Goal: Information Seeking & Learning: Learn about a topic

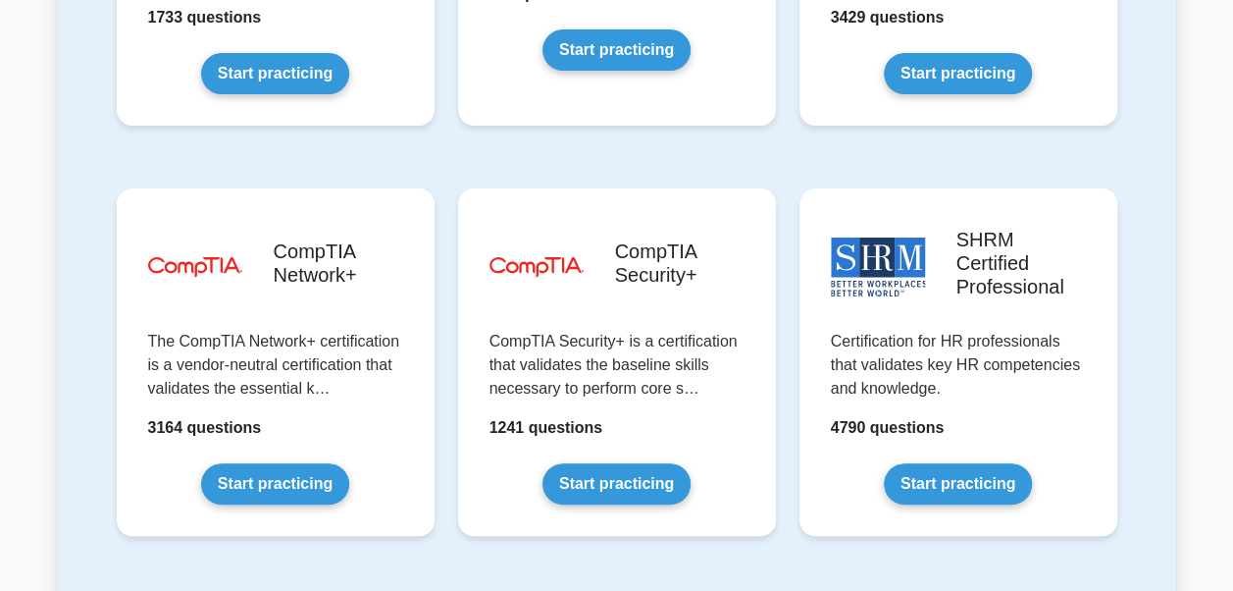
scroll to position [3729, 0]
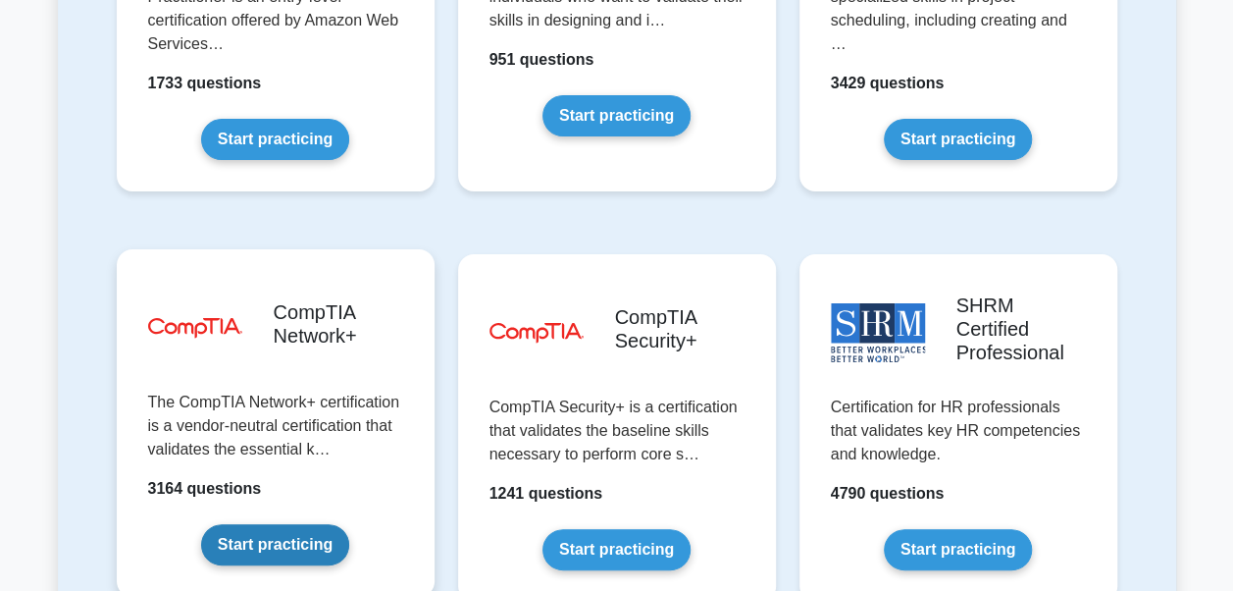
click at [274, 524] on link "Start practicing" at bounding box center [275, 544] width 148 height 41
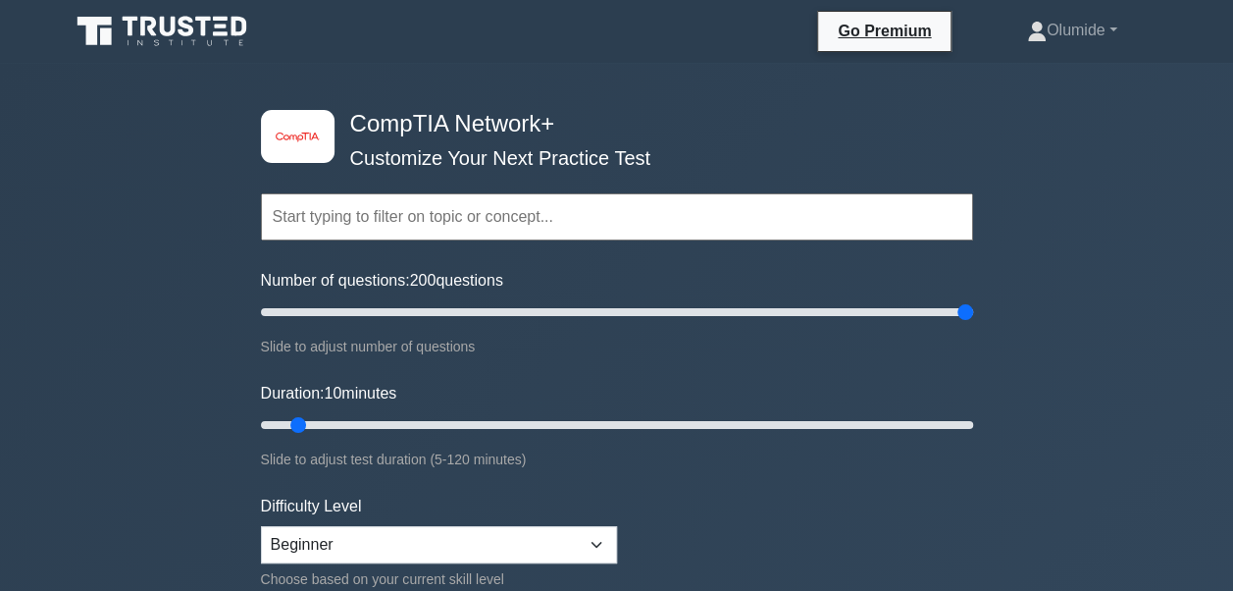
drag, startPoint x: 286, startPoint y: 306, endPoint x: 1115, endPoint y: 292, distance: 829.2
click at [973, 300] on input "Number of questions: 200 questions" at bounding box center [617, 312] width 712 height 24
drag, startPoint x: 960, startPoint y: 316, endPoint x: 357, endPoint y: 325, distance: 602.5
type input "30"
click at [357, 324] on input "Number of questions: 30 questions" at bounding box center [617, 312] width 712 height 24
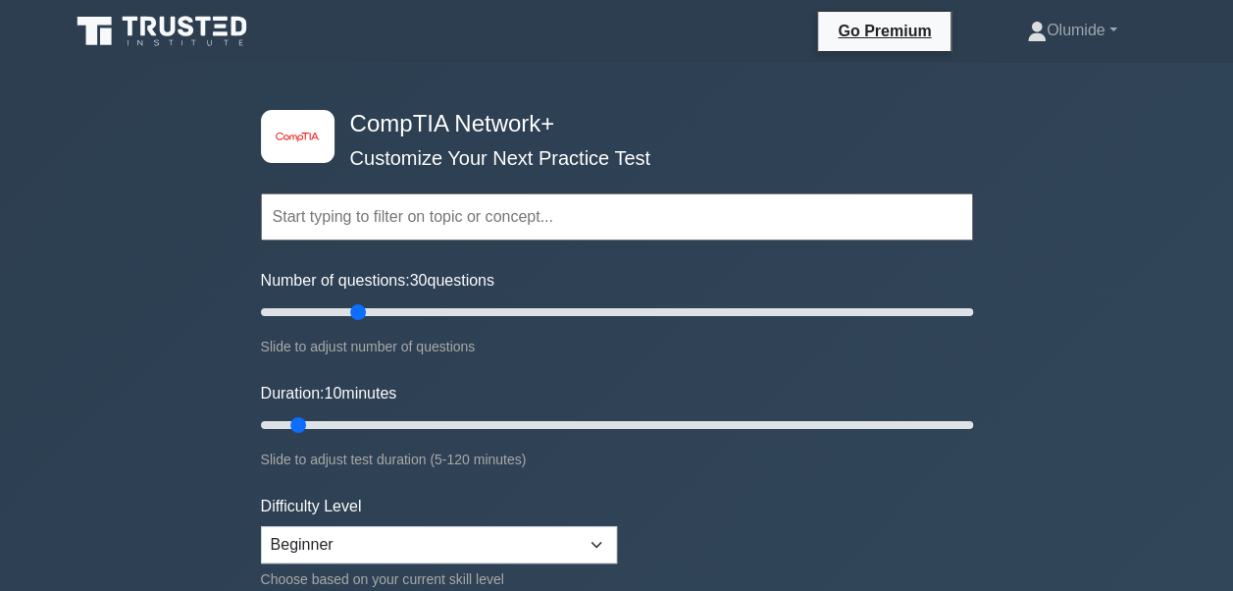
click at [619, 544] on form "Topics Networking Concepts Infrastructure Network Operations Network Security N…" at bounding box center [617, 436] width 712 height 606
click at [606, 542] on select "Beginner Intermediate Expert" at bounding box center [439, 544] width 356 height 37
click at [261, 526] on select "Beginner Intermediate Expert" at bounding box center [439, 544] width 356 height 37
click at [591, 542] on select "Beginner Intermediate Expert" at bounding box center [439, 544] width 356 height 37
select select "expert"
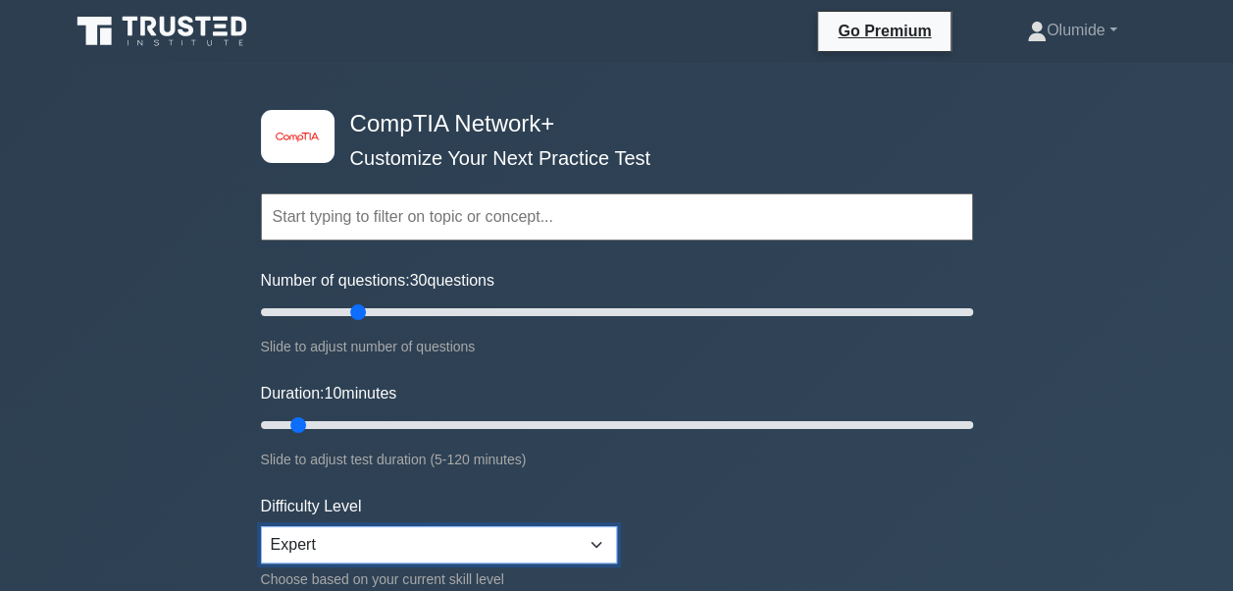
click at [261, 526] on select "Beginner Intermediate Expert" at bounding box center [439, 544] width 356 height 37
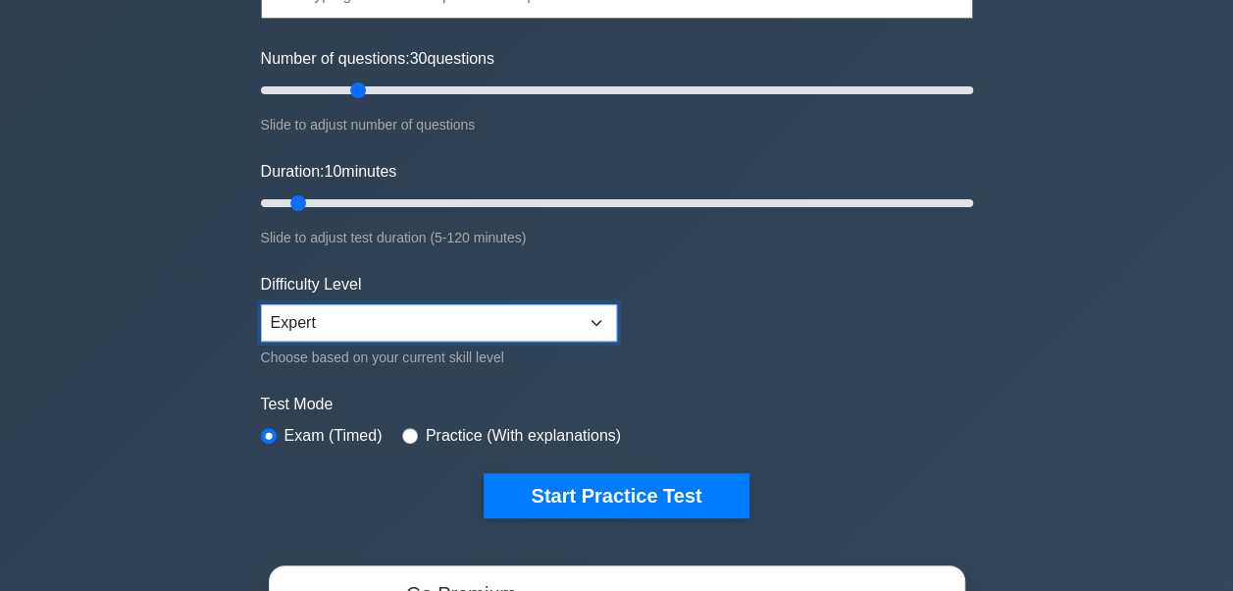
scroll to position [251, 0]
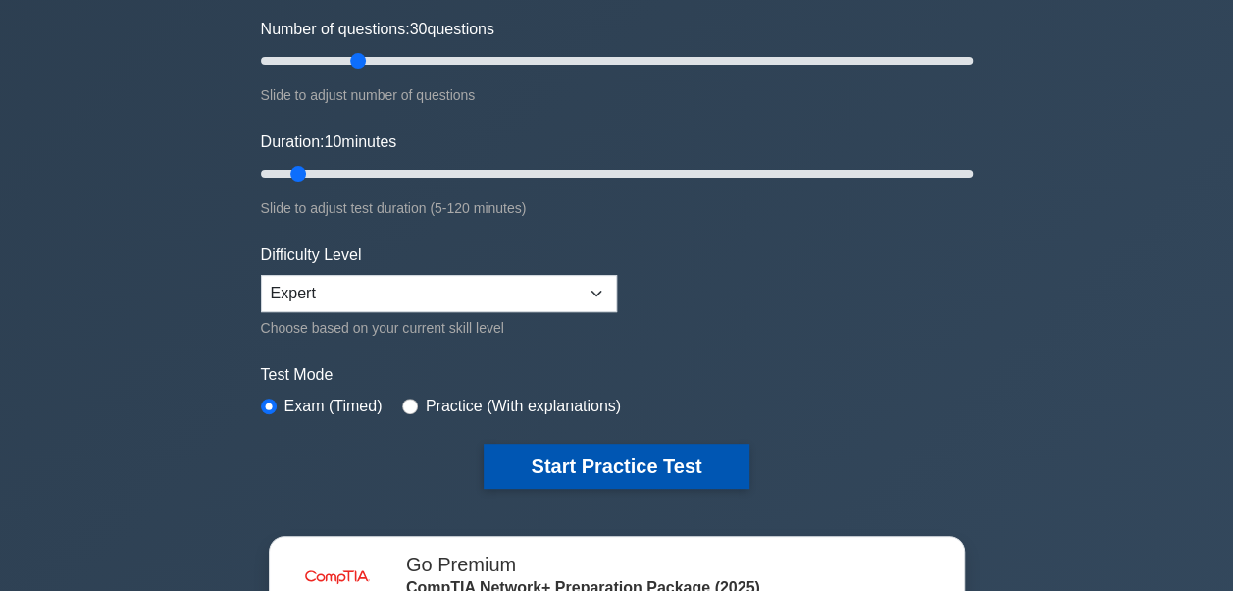
click at [711, 455] on button "Start Practice Test" at bounding box center [616, 465] width 265 height 45
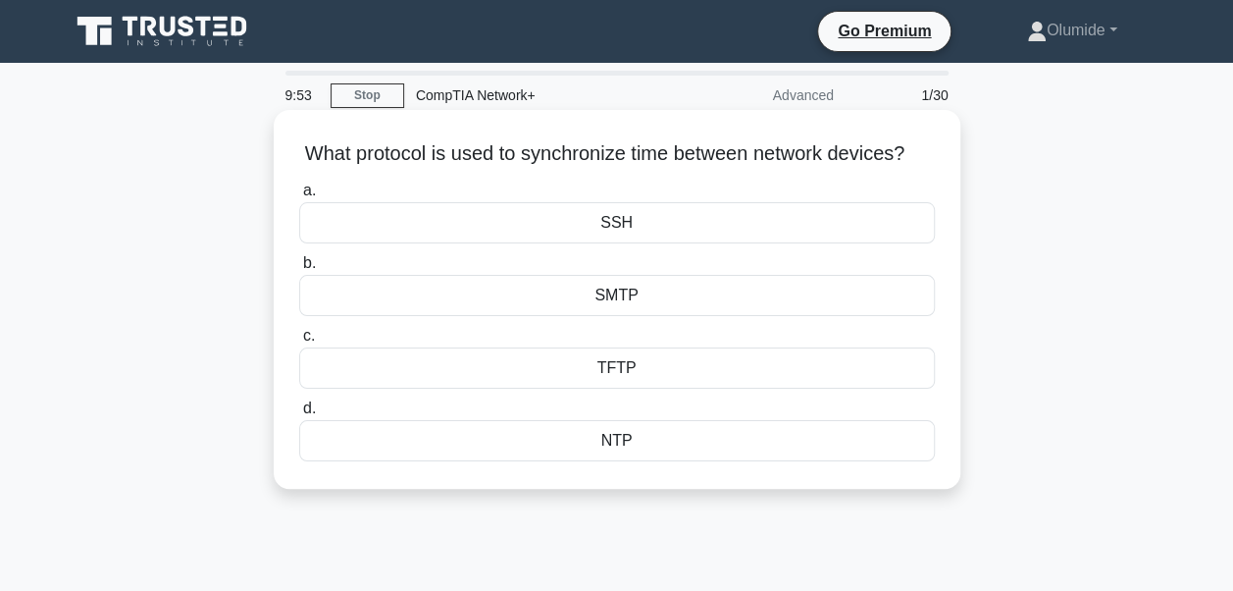
click at [627, 461] on div "NTP" at bounding box center [617, 440] width 636 height 41
click at [299, 415] on input "d. NTP" at bounding box center [299, 408] width 0 height 13
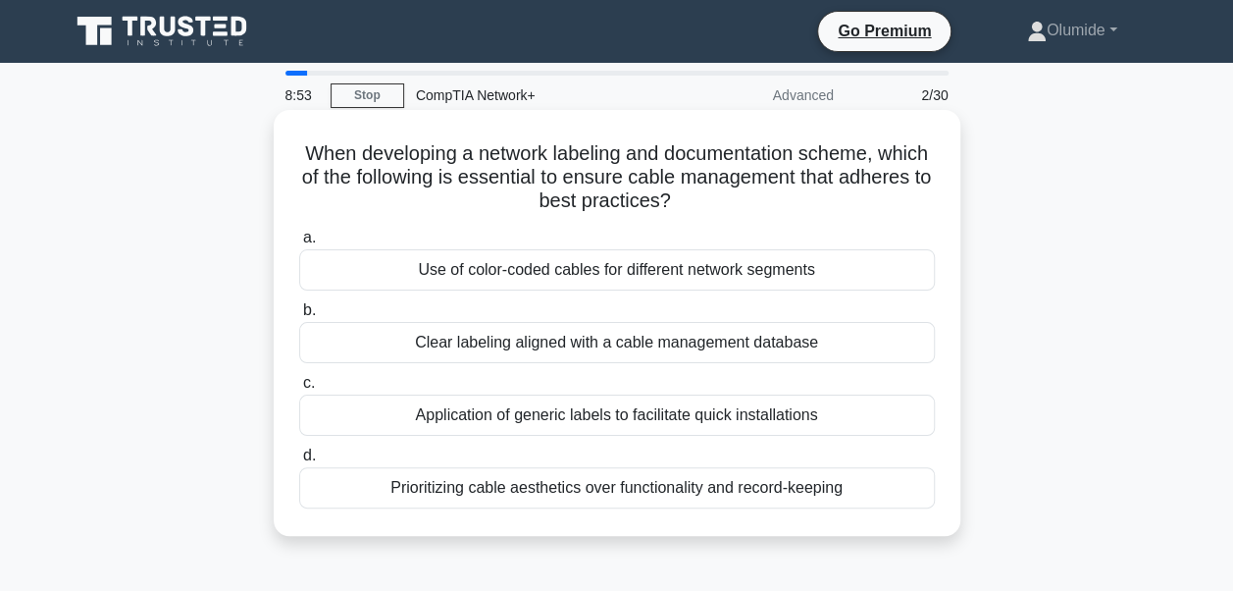
click at [721, 348] on div "Clear labeling aligned with a cable management database" at bounding box center [617, 342] width 636 height 41
click at [299, 317] on input "b. Clear labeling aligned with a cable management database" at bounding box center [299, 310] width 0 height 13
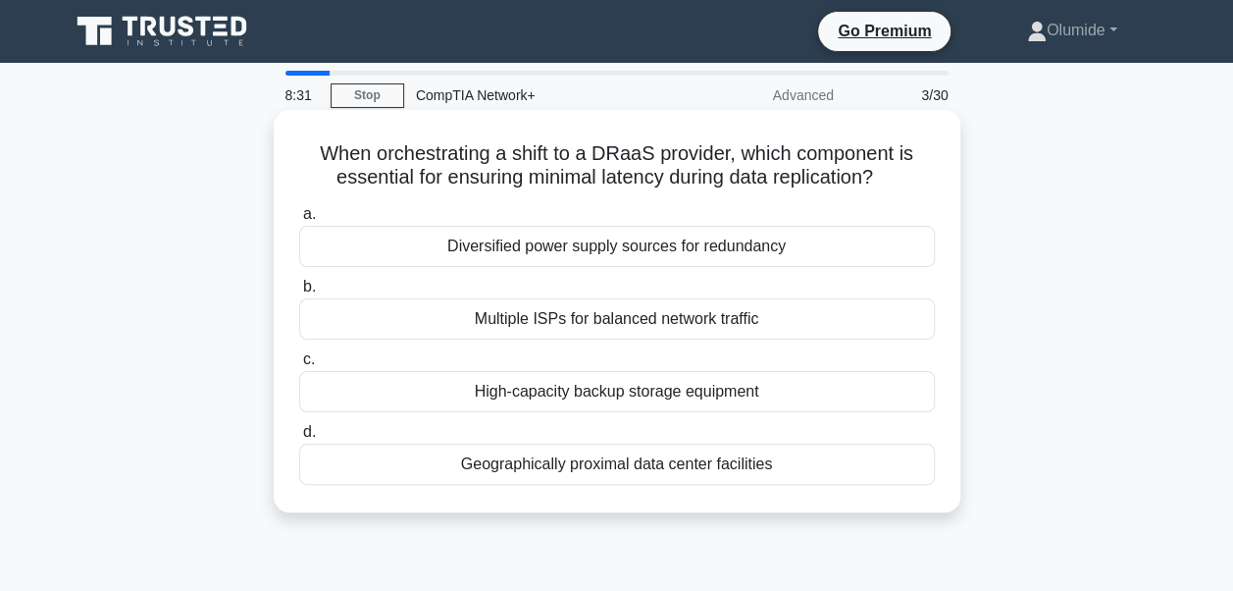
click at [651, 325] on div "Multiple ISPs for balanced network traffic" at bounding box center [617, 318] width 636 height 41
click at [299, 293] on input "b. Multiple ISPs for balanced network traffic" at bounding box center [299, 287] width 0 height 13
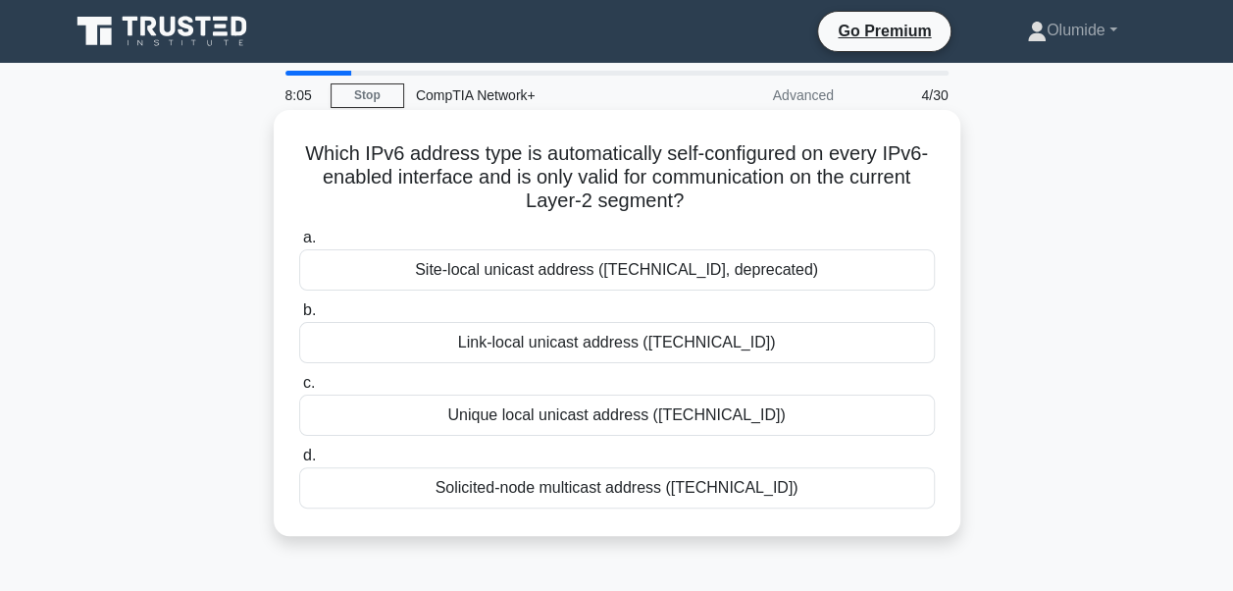
click at [649, 339] on div "Link-local unicast address (fe80::/10)" at bounding box center [617, 342] width 636 height 41
click at [299, 317] on input "b. Link-local unicast address (fe80::/10)" at bounding box center [299, 310] width 0 height 13
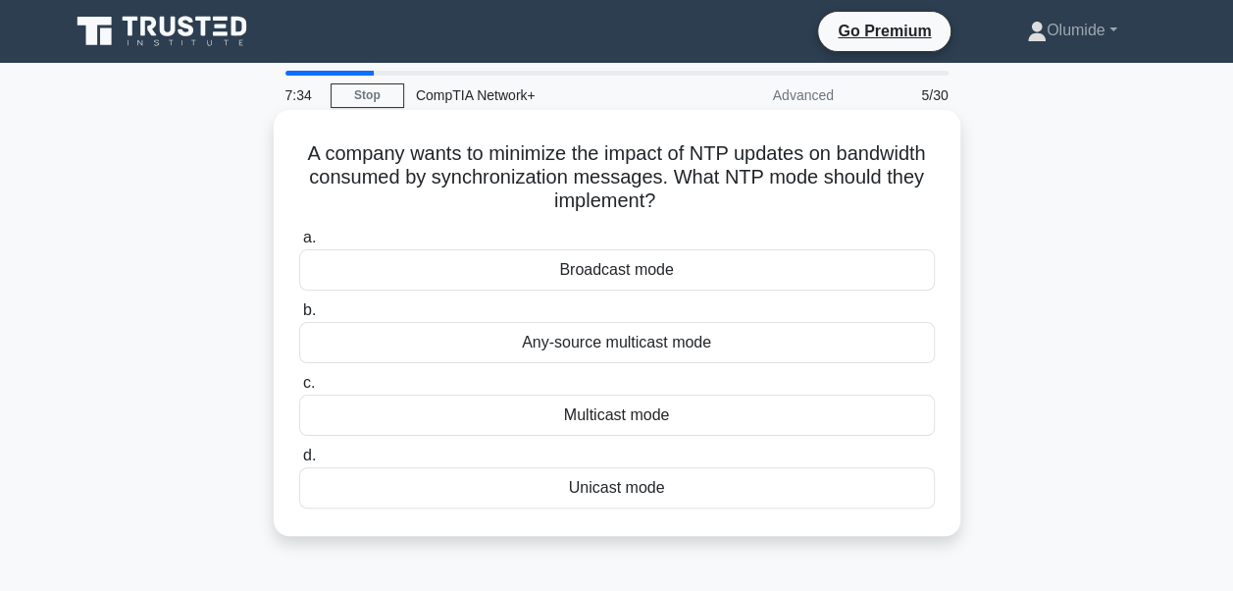
click at [653, 348] on div "Any-source multicast mode" at bounding box center [617, 342] width 636 height 41
click at [299, 317] on input "b. Any-source multicast mode" at bounding box center [299, 310] width 0 height 13
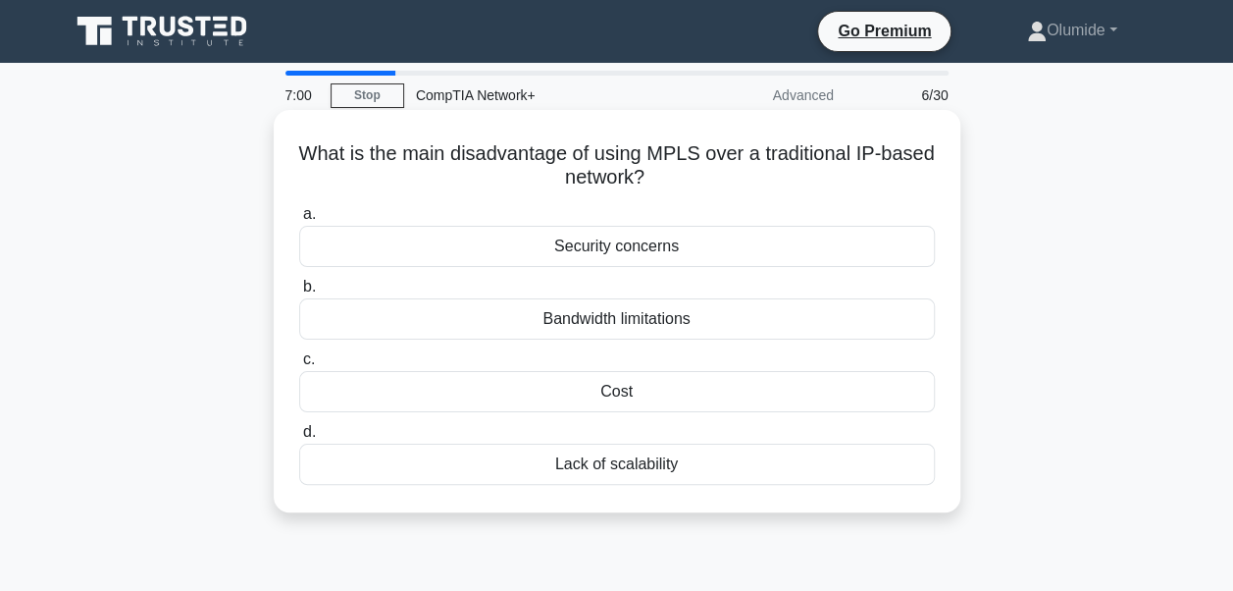
click at [631, 394] on div "Cost" at bounding box center [617, 391] width 636 height 41
click at [299, 366] on input "c. Cost" at bounding box center [299, 359] width 0 height 13
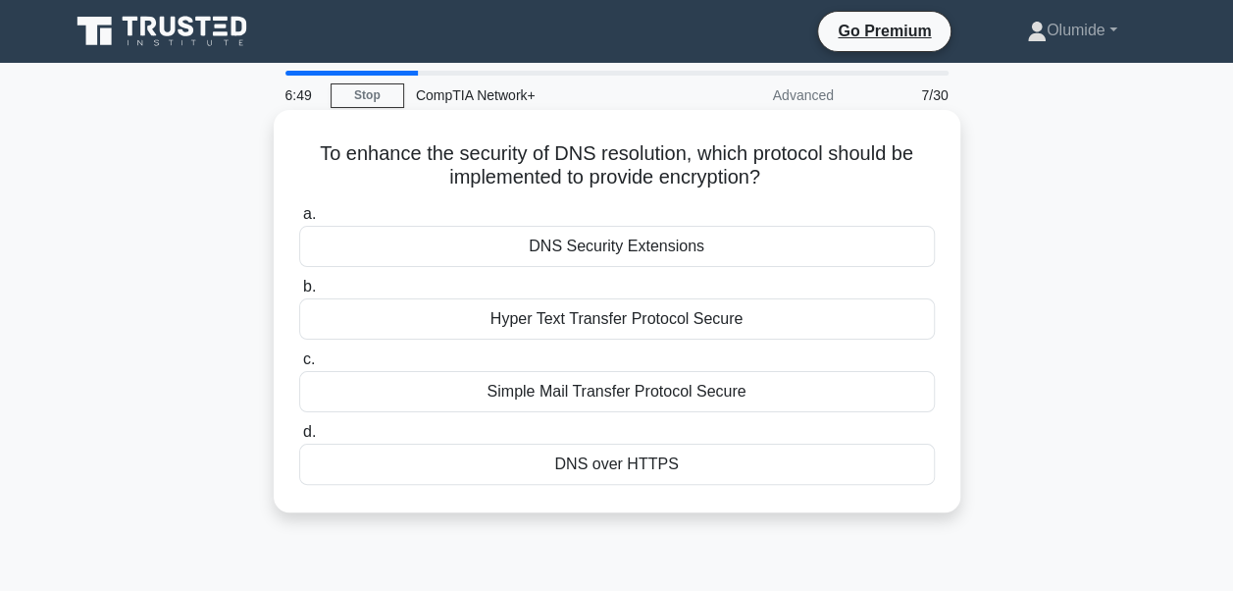
click at [570, 465] on div "DNS over HTTPS" at bounding box center [617, 463] width 636 height 41
click at [299, 439] on input "d. DNS over HTTPS" at bounding box center [299, 432] width 0 height 13
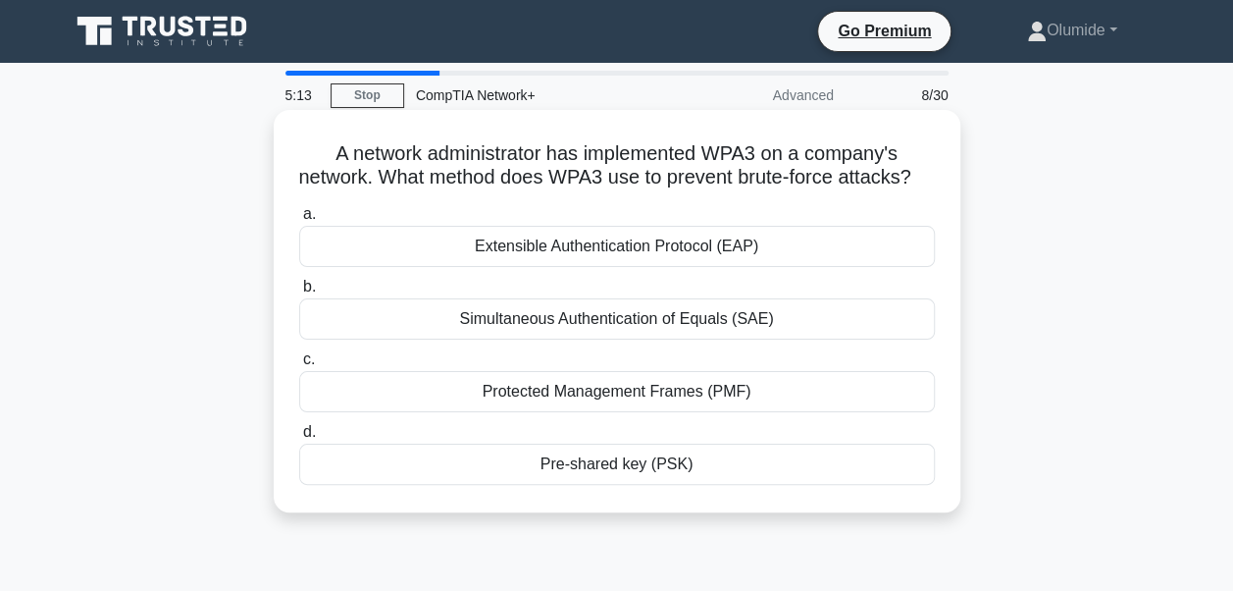
click at [577, 485] on div "Pre-shared key (PSK)" at bounding box center [617, 463] width 636 height 41
click at [299, 439] on input "d. Pre-shared key (PSK)" at bounding box center [299, 432] width 0 height 13
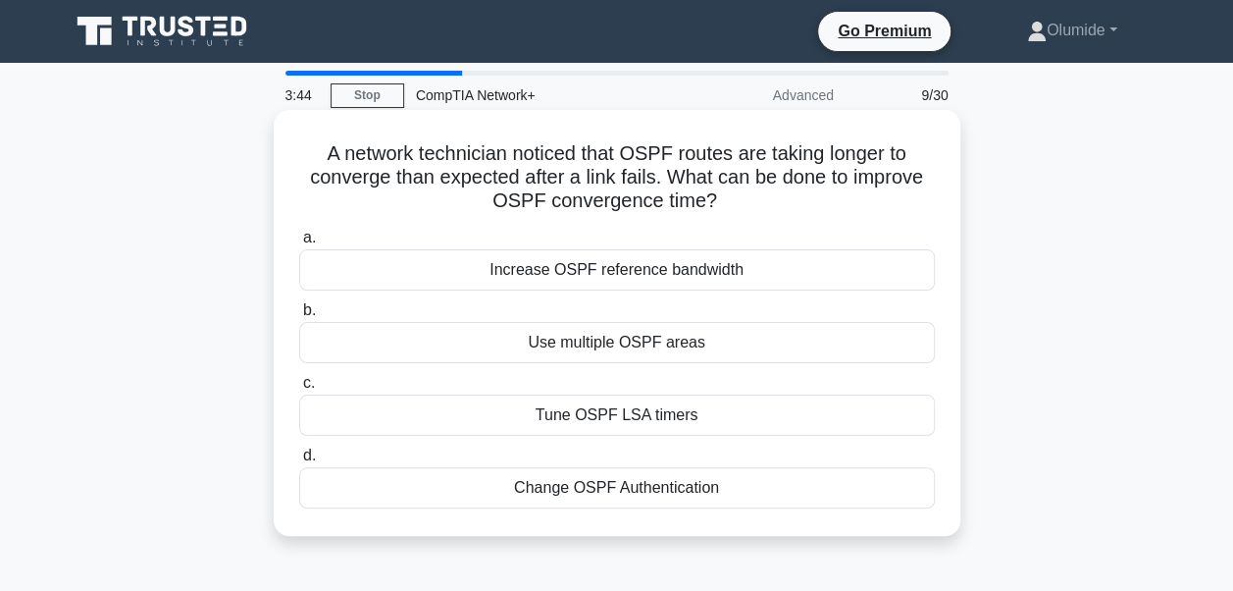
click at [679, 347] on div "Use multiple OSPF areas" at bounding box center [617, 342] width 636 height 41
click at [299, 317] on input "b. Use multiple OSPF areas" at bounding box center [299, 310] width 0 height 13
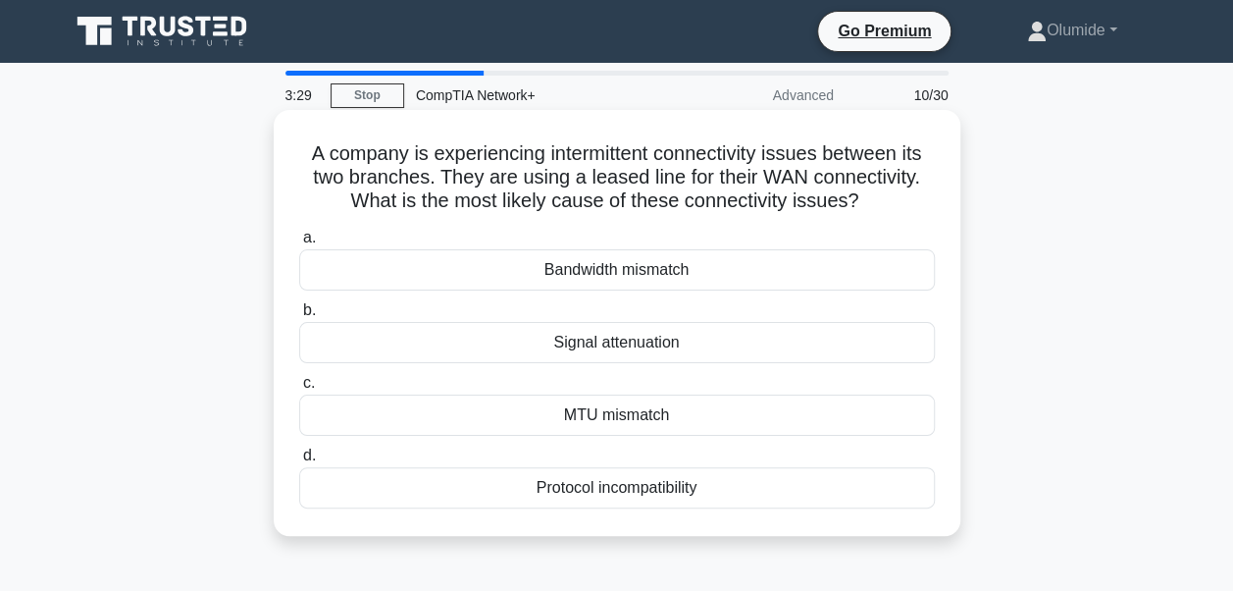
click at [628, 347] on div "Signal attenuation" at bounding box center [617, 342] width 636 height 41
click at [299, 317] on input "b. Signal attenuation" at bounding box center [299, 310] width 0 height 13
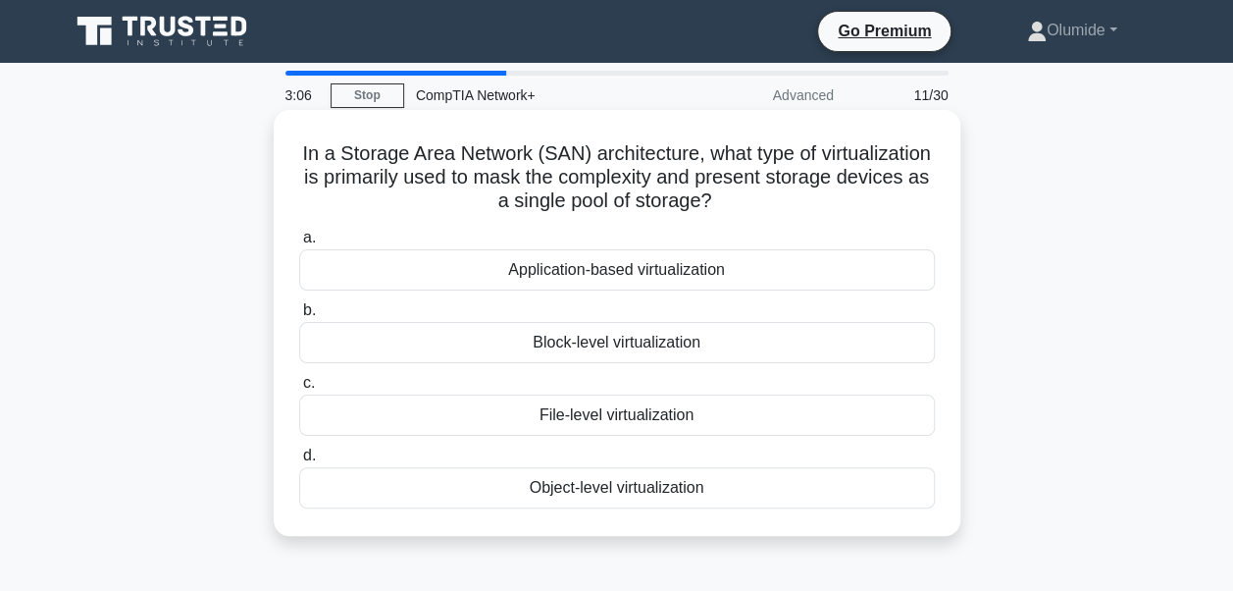
click at [640, 347] on div "Block-level virtualization" at bounding box center [617, 342] width 636 height 41
click at [299, 317] on input "b. Block-level virtualization" at bounding box center [299, 310] width 0 height 13
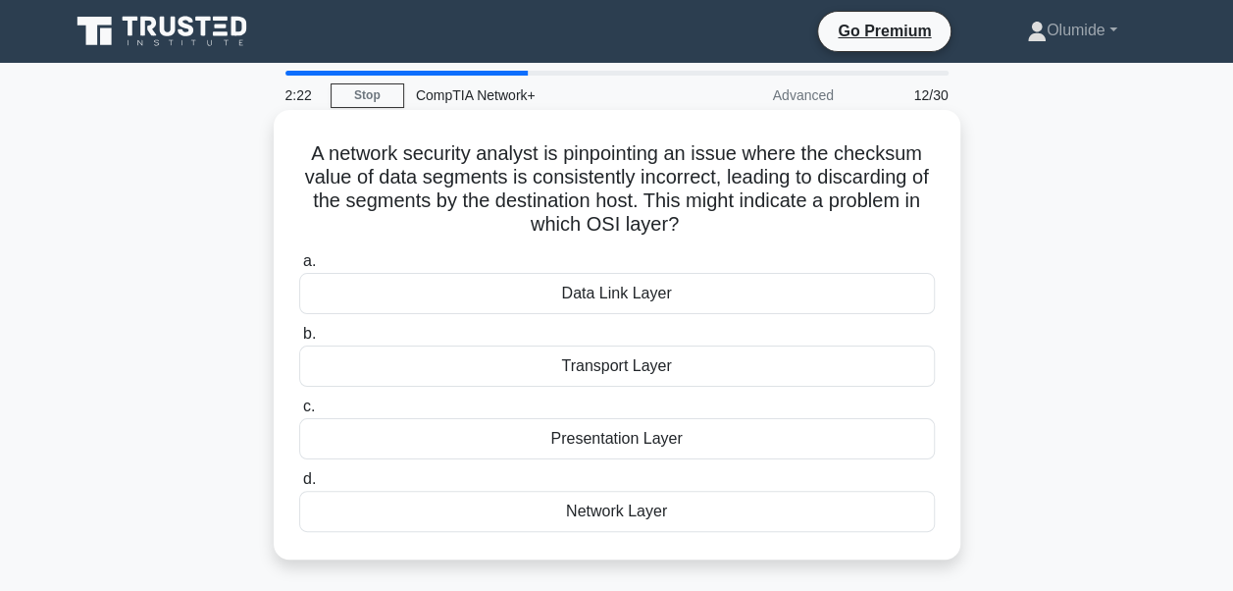
click at [614, 296] on div "Data Link Layer" at bounding box center [617, 293] width 636 height 41
click at [299, 268] on input "a. Data Link Layer" at bounding box center [299, 261] width 0 height 13
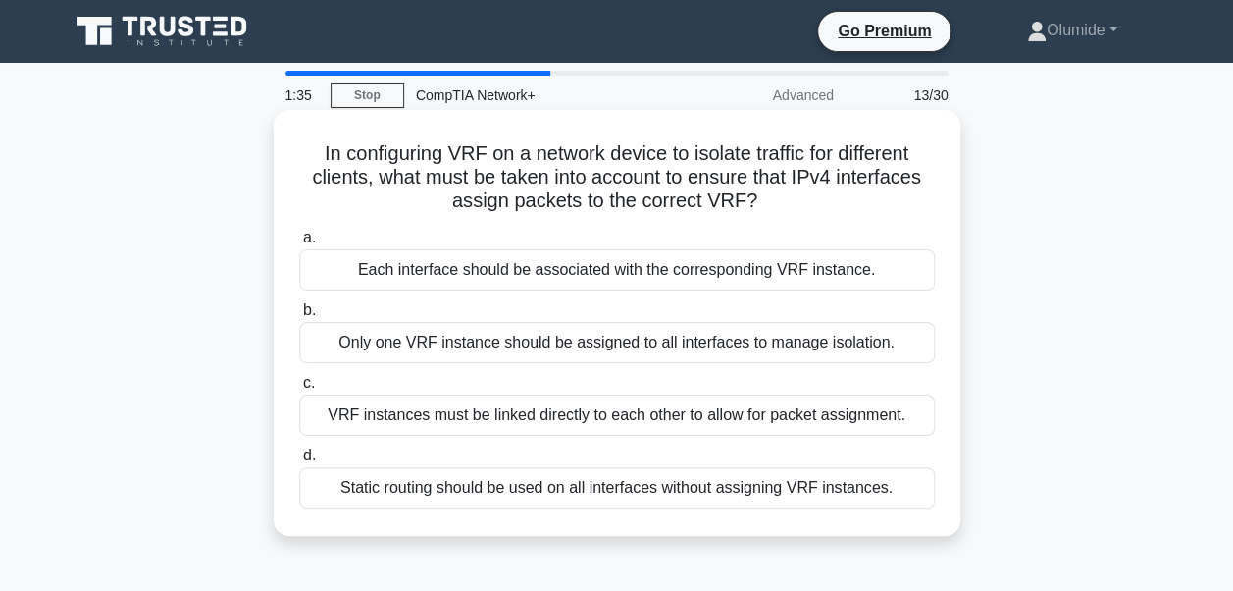
click at [608, 490] on div "Static routing should be used on all interfaces without assigning VRF instances." at bounding box center [617, 487] width 636 height 41
click at [299, 462] on input "d. Static routing should be used on all interfaces without assigning VRF instan…" at bounding box center [299, 455] width 0 height 13
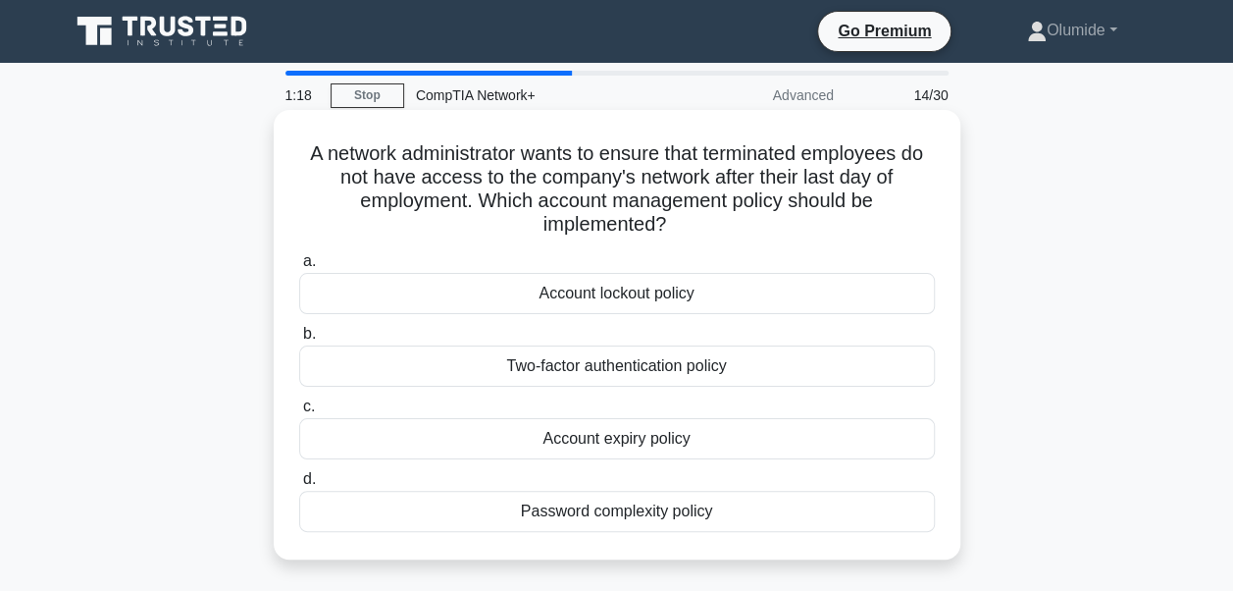
click at [619, 442] on div "Account expiry policy" at bounding box center [617, 438] width 636 height 41
click at [299, 413] on input "c. Account expiry policy" at bounding box center [299, 406] width 0 height 13
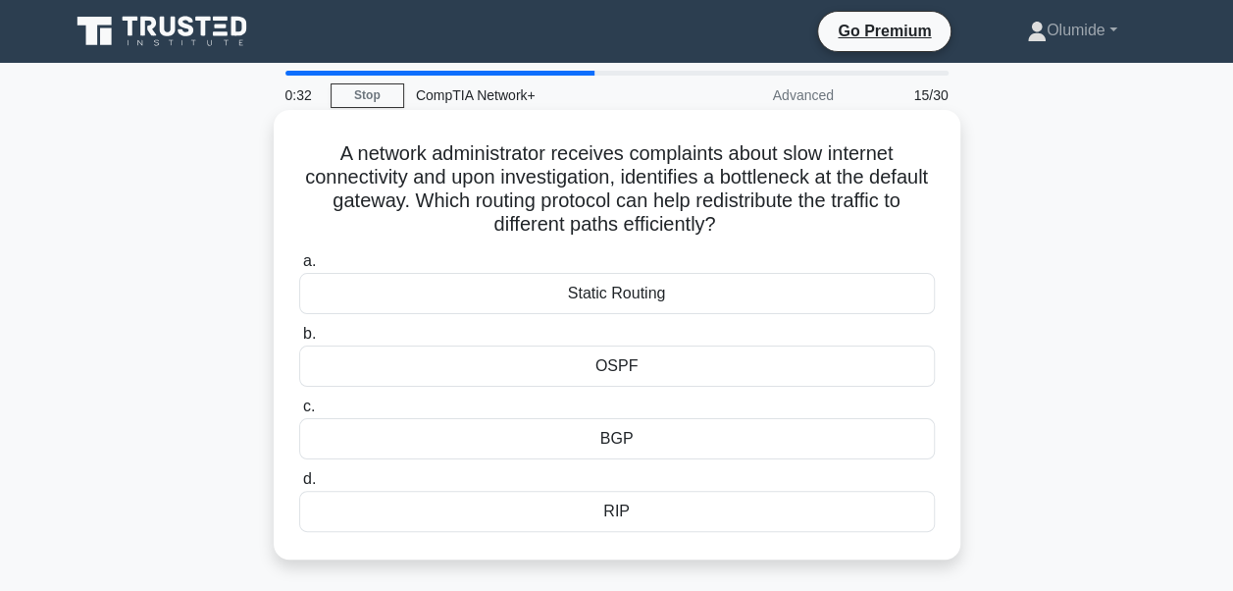
click at [600, 365] on div "OSPF" at bounding box center [617, 365] width 636 height 41
click at [299, 340] on input "b. OSPF" at bounding box center [299, 334] width 0 height 13
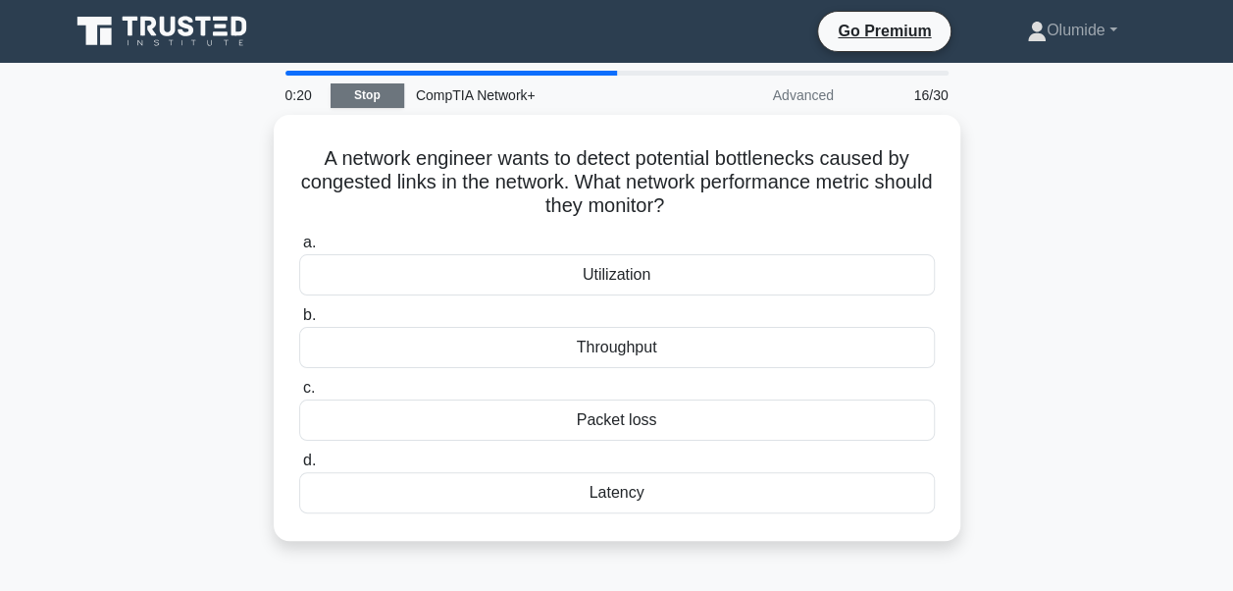
click at [383, 94] on link "Stop" at bounding box center [368, 95] width 74 height 25
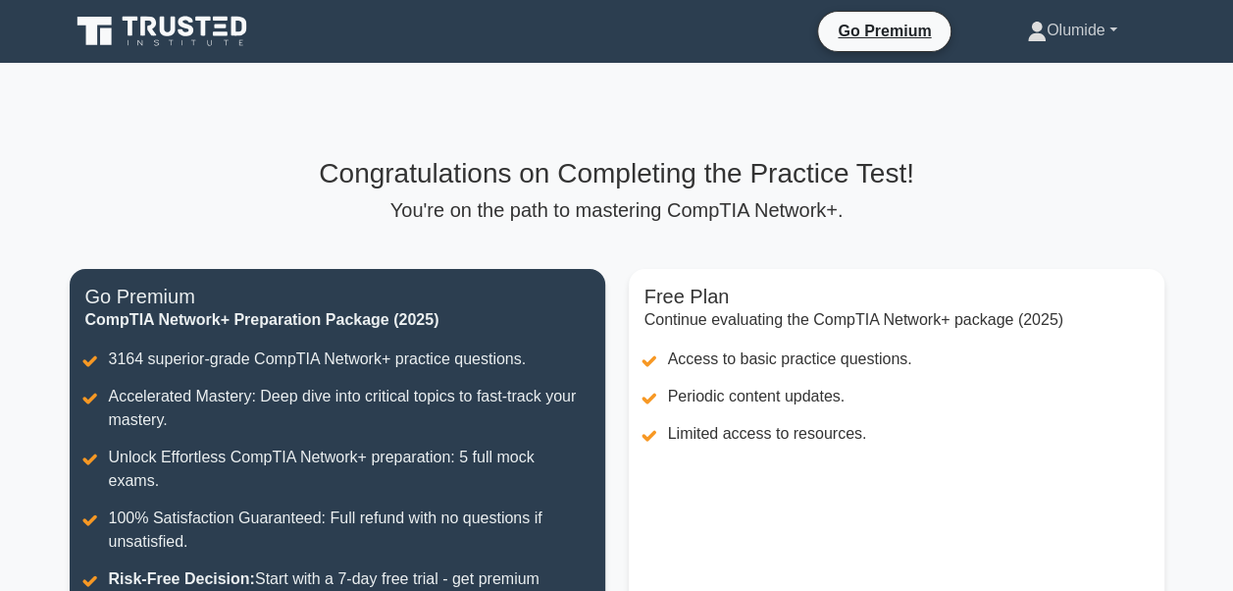
click at [1081, 31] on link "Olumide" at bounding box center [1072, 30] width 184 height 39
click at [210, 22] on icon at bounding box center [164, 31] width 188 height 37
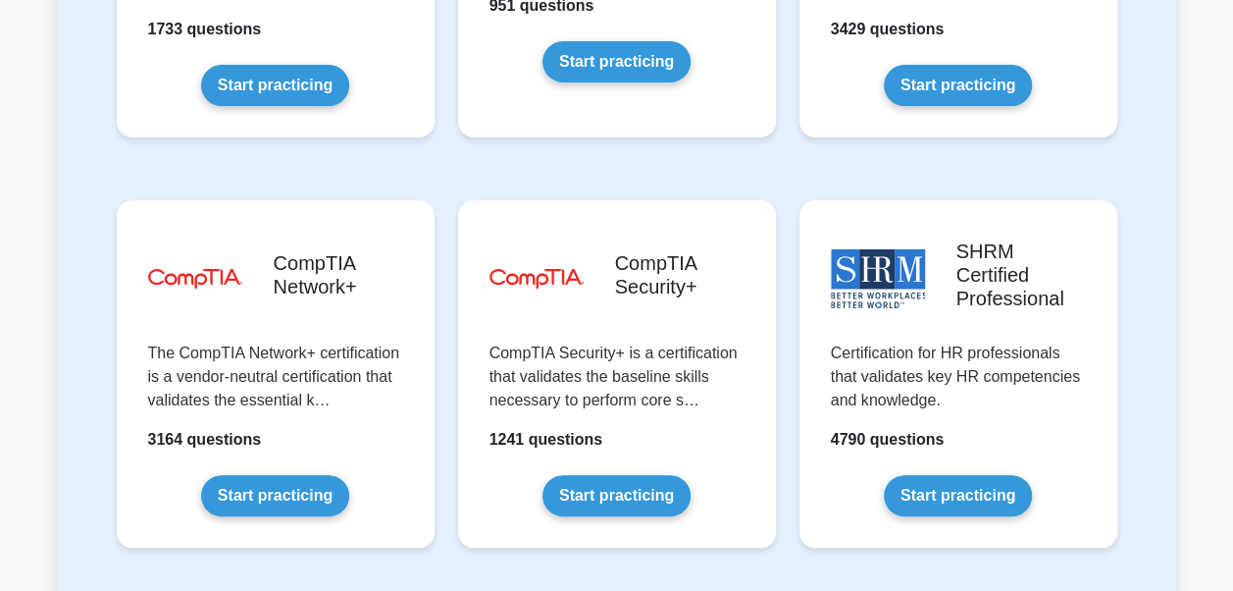
scroll to position [3720, 0]
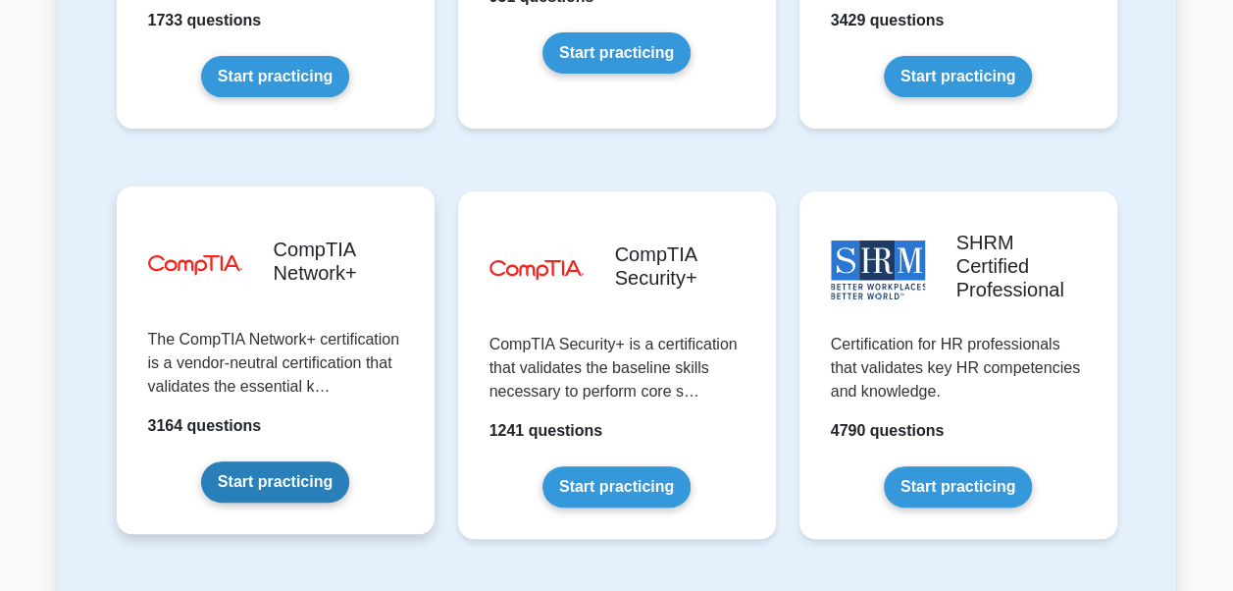
click at [304, 461] on link "Start practicing" at bounding box center [275, 481] width 148 height 41
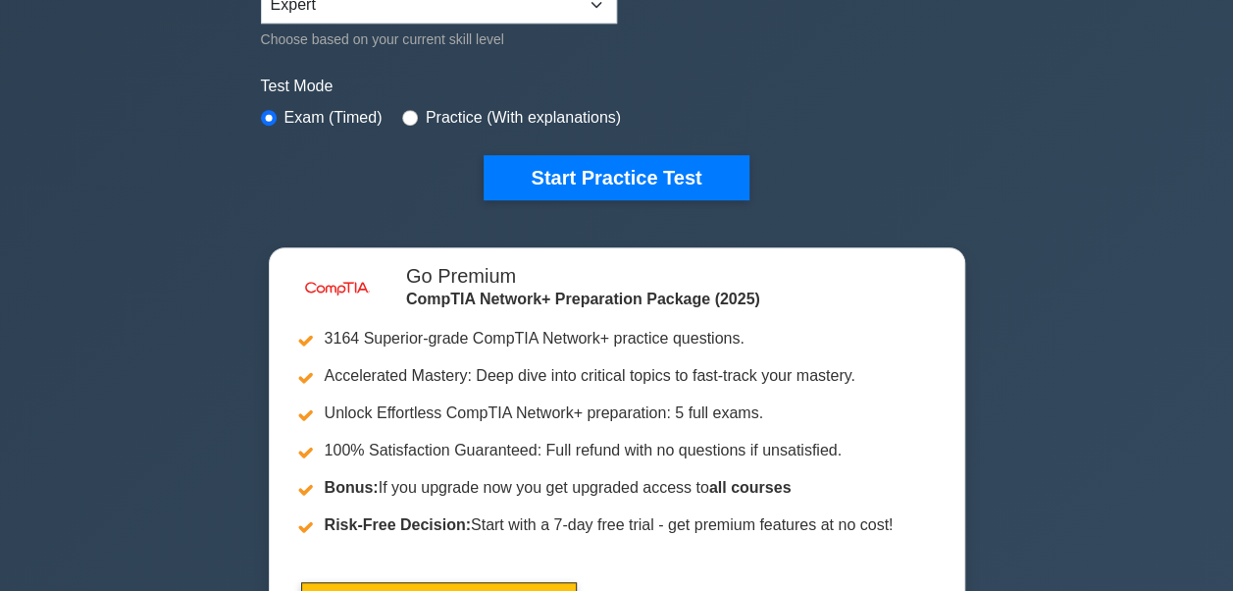
scroll to position [591, 0]
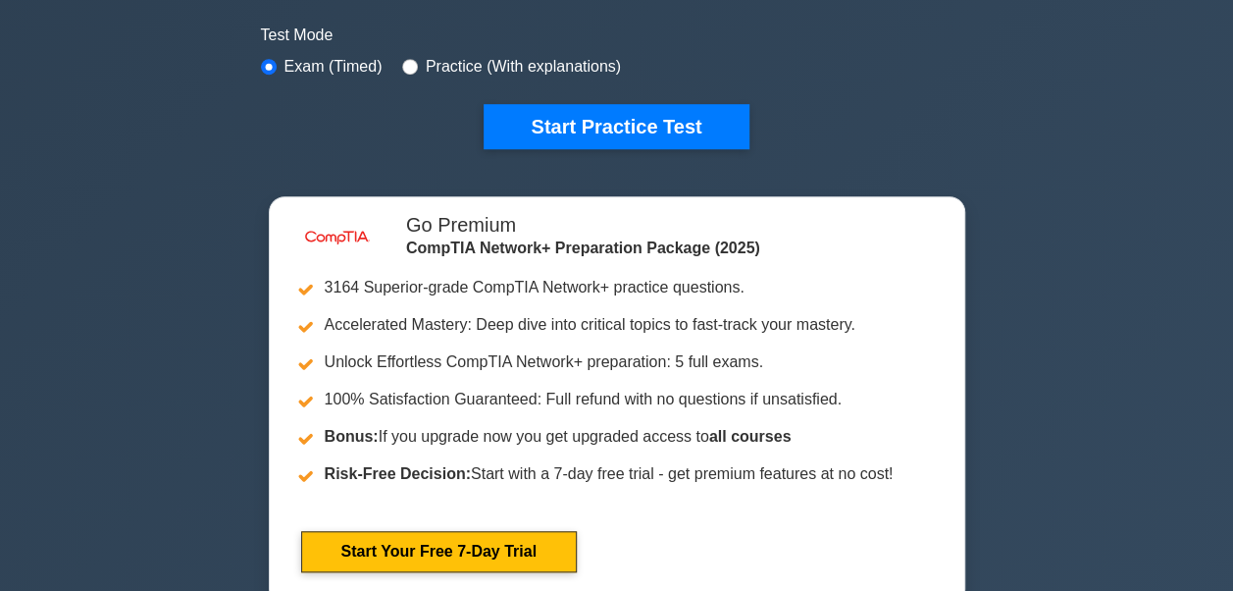
click at [583, 61] on label "Practice (With explanations)" at bounding box center [523, 67] width 195 height 24
click at [407, 65] on input "radio" at bounding box center [410, 67] width 16 height 16
radio input "true"
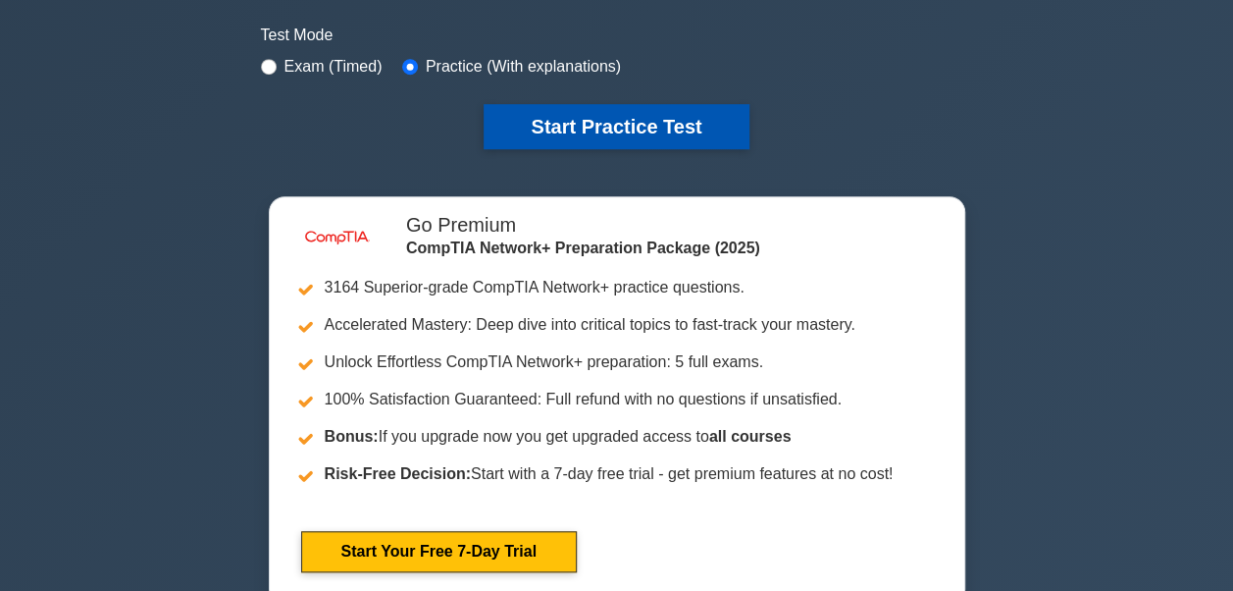
click at [563, 119] on button "Start Practice Test" at bounding box center [616, 126] width 265 height 45
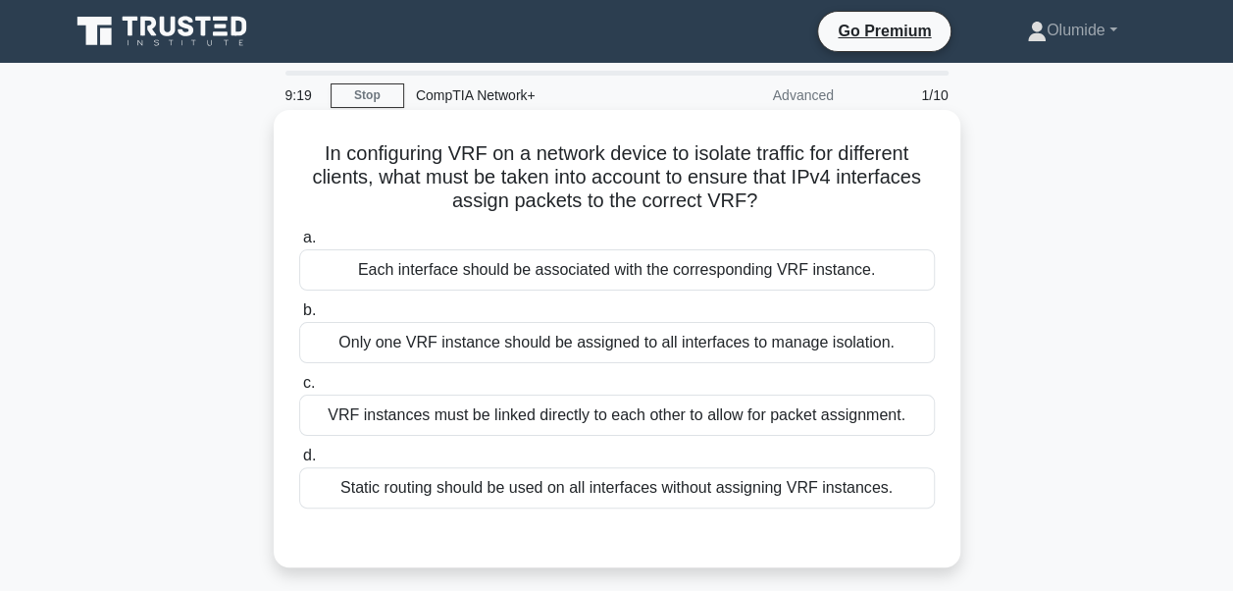
click at [662, 494] on div "Static routing should be used on all interfaces without assigning VRF instances." at bounding box center [617, 487] width 636 height 41
click at [299, 462] on input "d. Static routing should be used on all interfaces without assigning VRF instan…" at bounding box center [299, 455] width 0 height 13
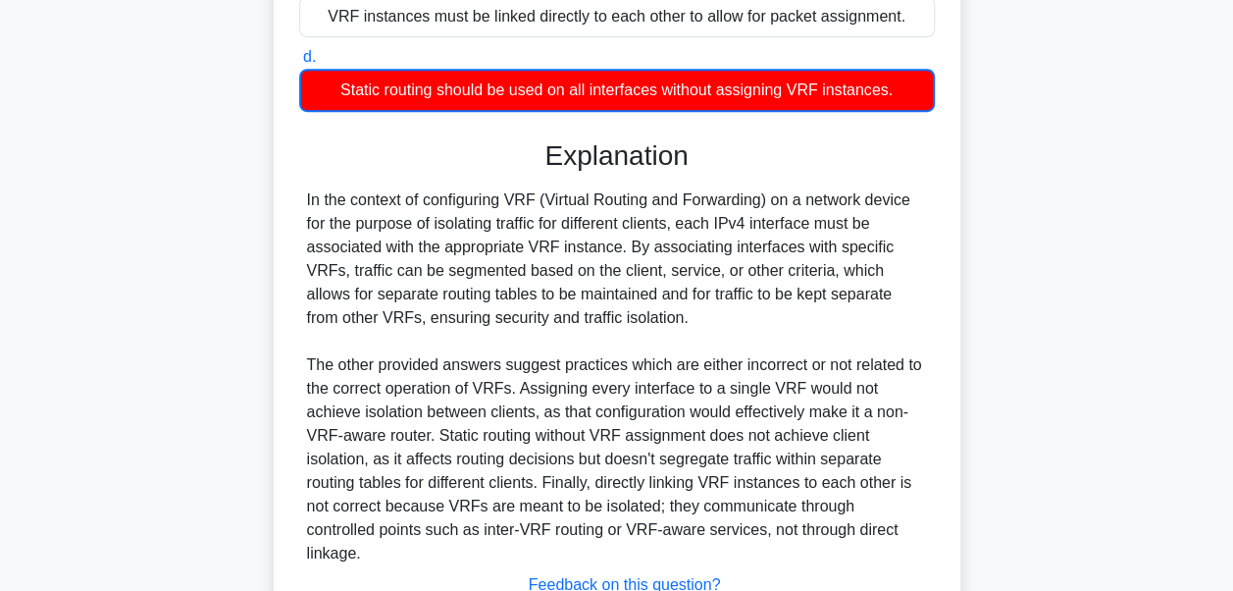
scroll to position [494, 0]
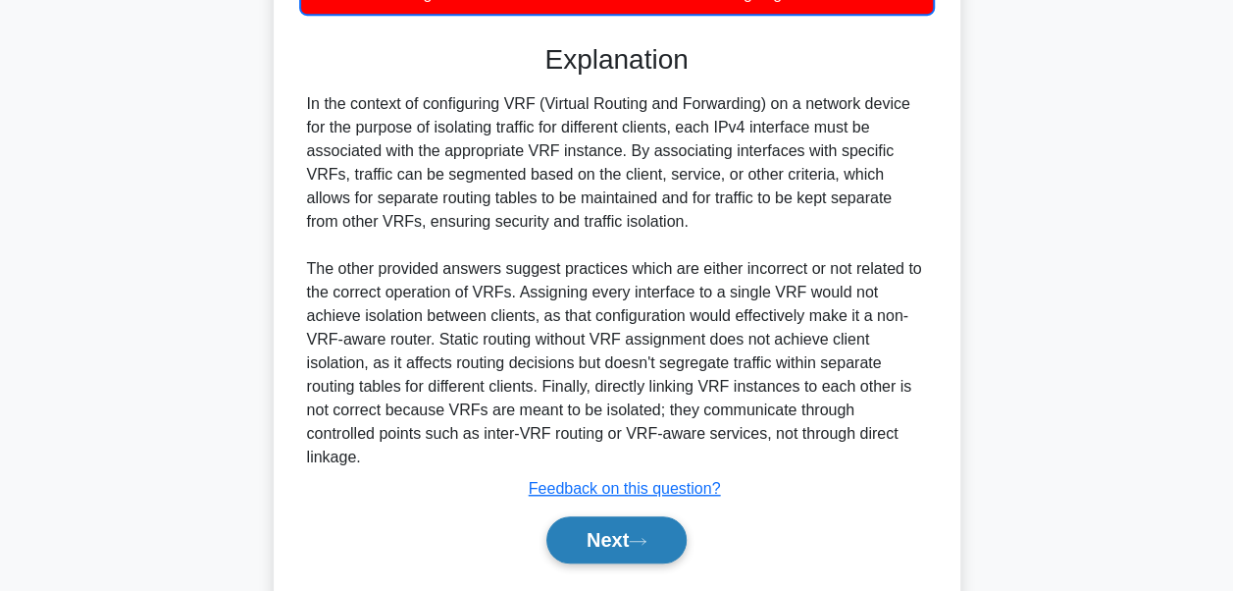
click at [577, 516] on button "Next" at bounding box center [616, 539] width 140 height 47
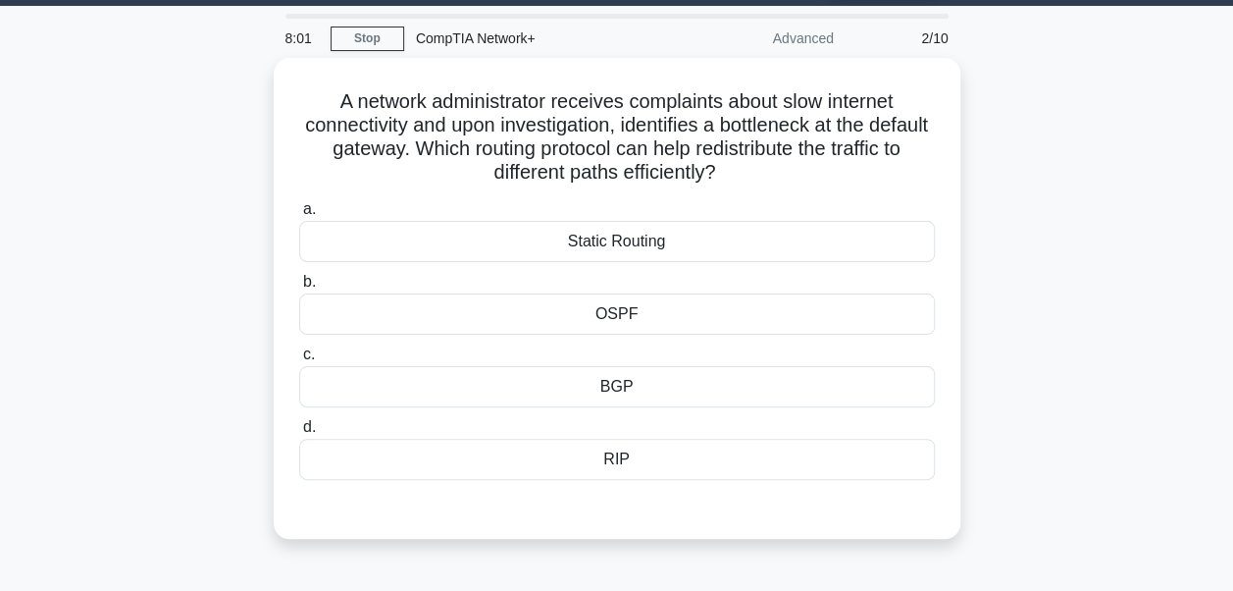
scroll to position [52, 0]
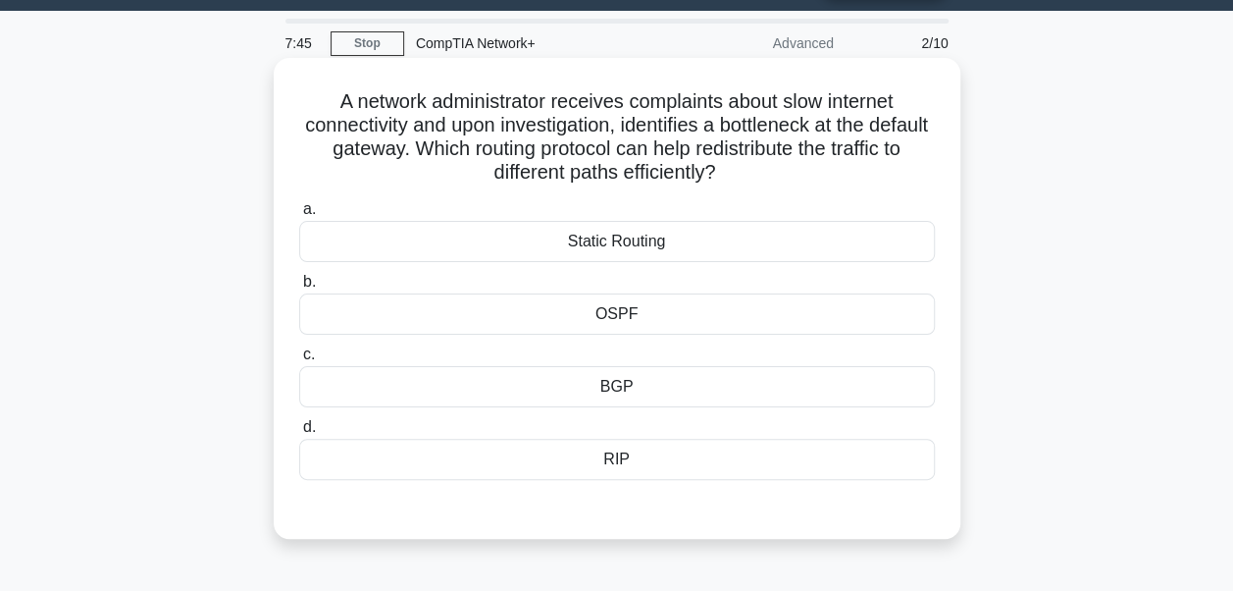
click at [622, 317] on div "OSPF" at bounding box center [617, 313] width 636 height 41
click at [299, 288] on input "b. OSPF" at bounding box center [299, 282] width 0 height 13
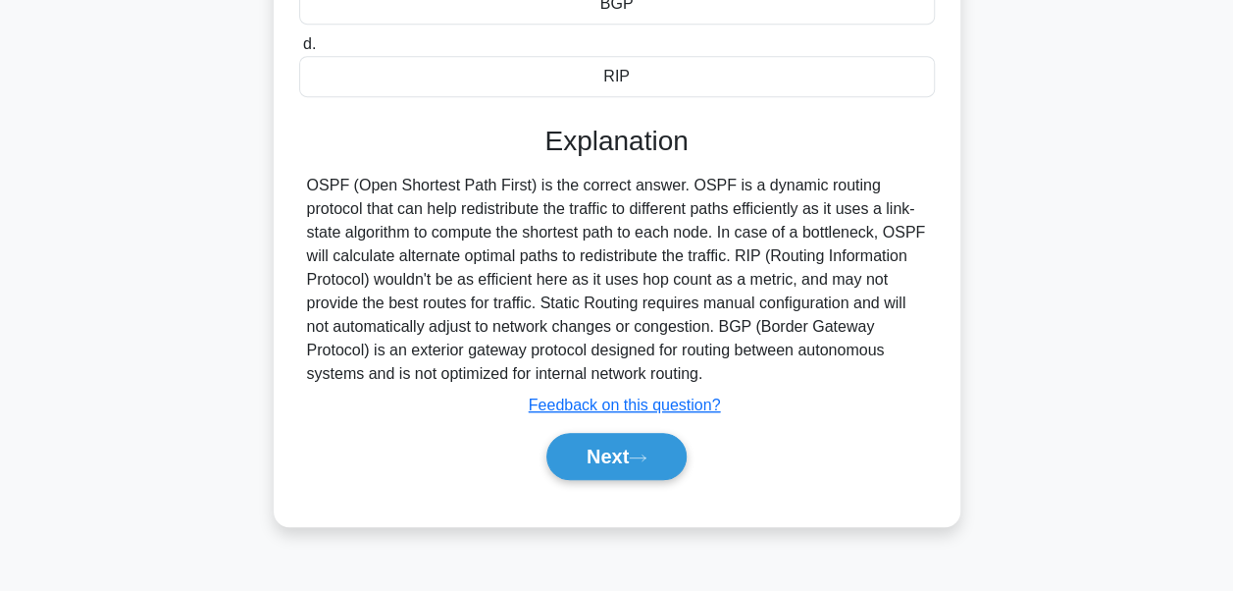
scroll to position [449, 0]
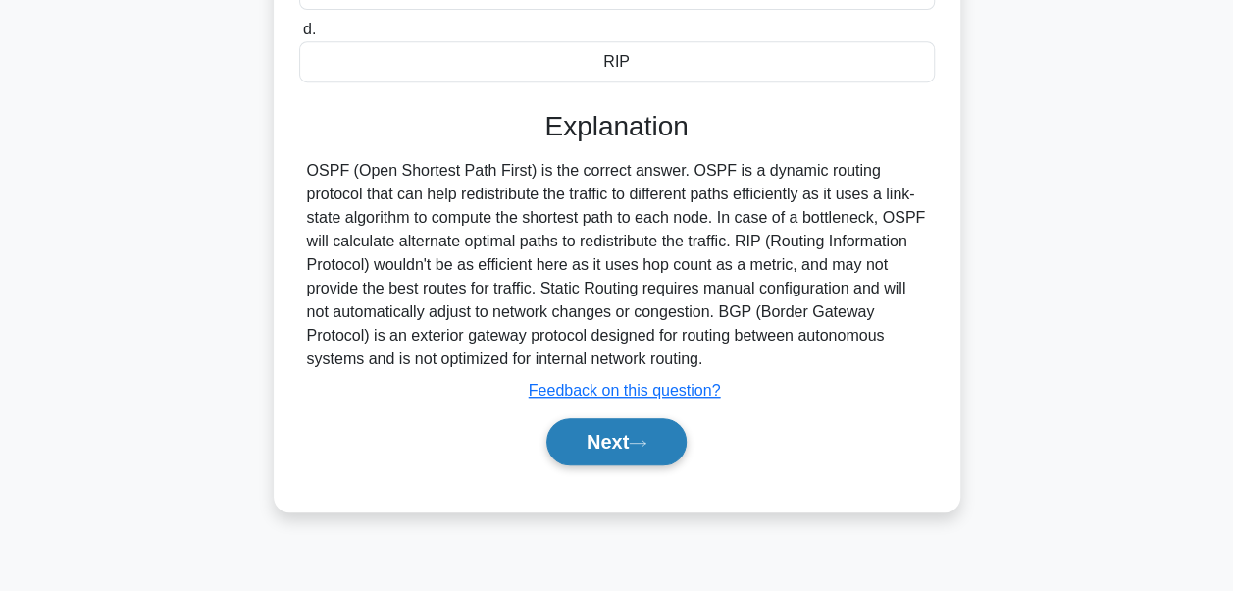
click at [608, 432] on button "Next" at bounding box center [616, 441] width 140 height 47
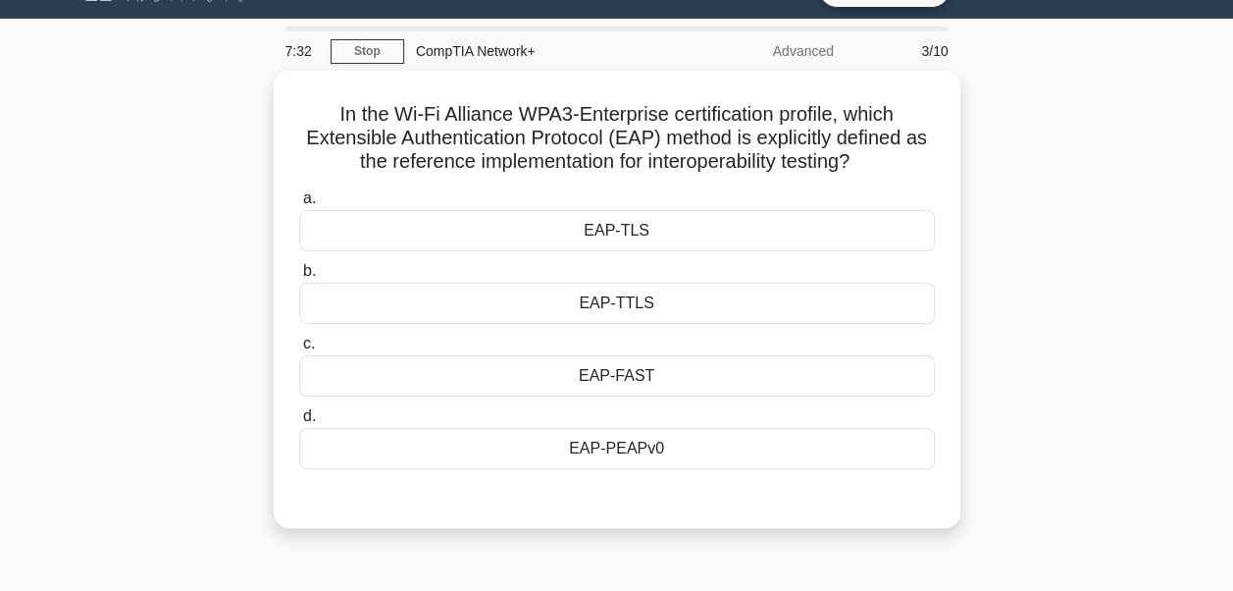
scroll to position [41, 0]
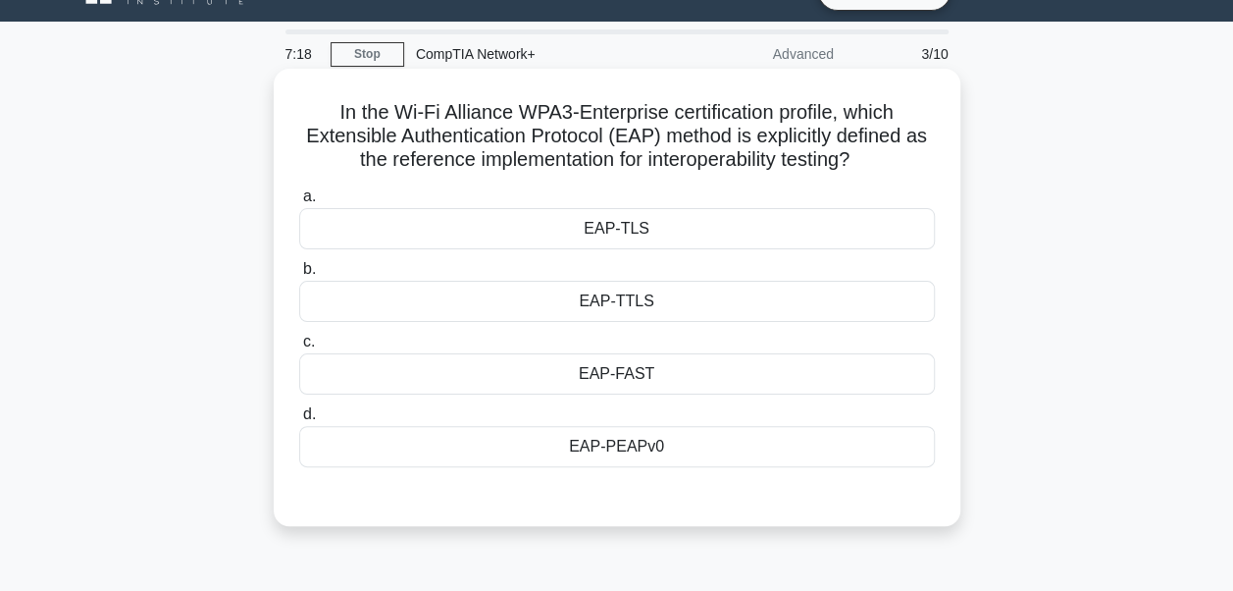
click at [746, 225] on div "EAP-TLS" at bounding box center [617, 228] width 636 height 41
click at [299, 203] on input "a. EAP-TLS" at bounding box center [299, 196] width 0 height 13
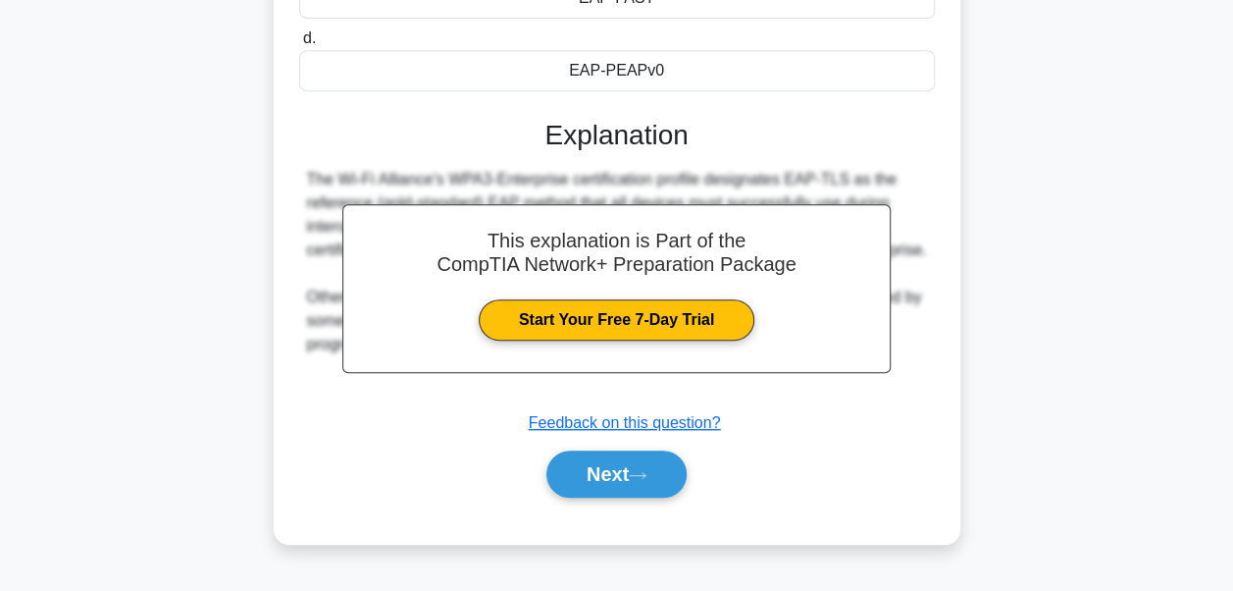
scroll to position [426, 0]
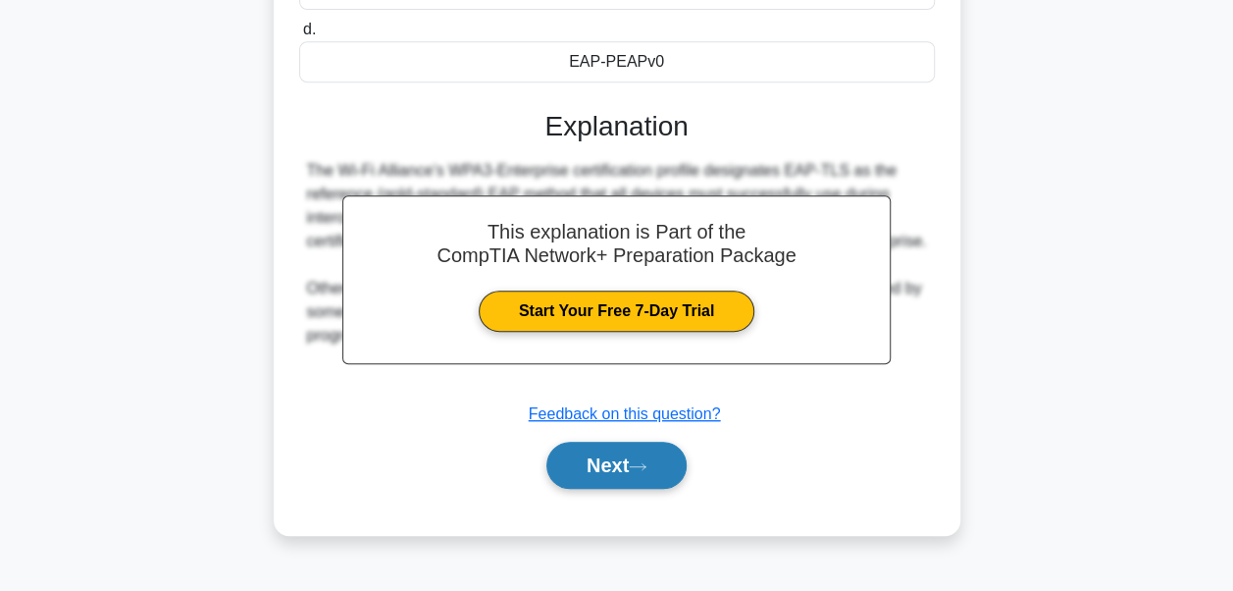
click at [621, 479] on button "Next" at bounding box center [616, 465] width 140 height 47
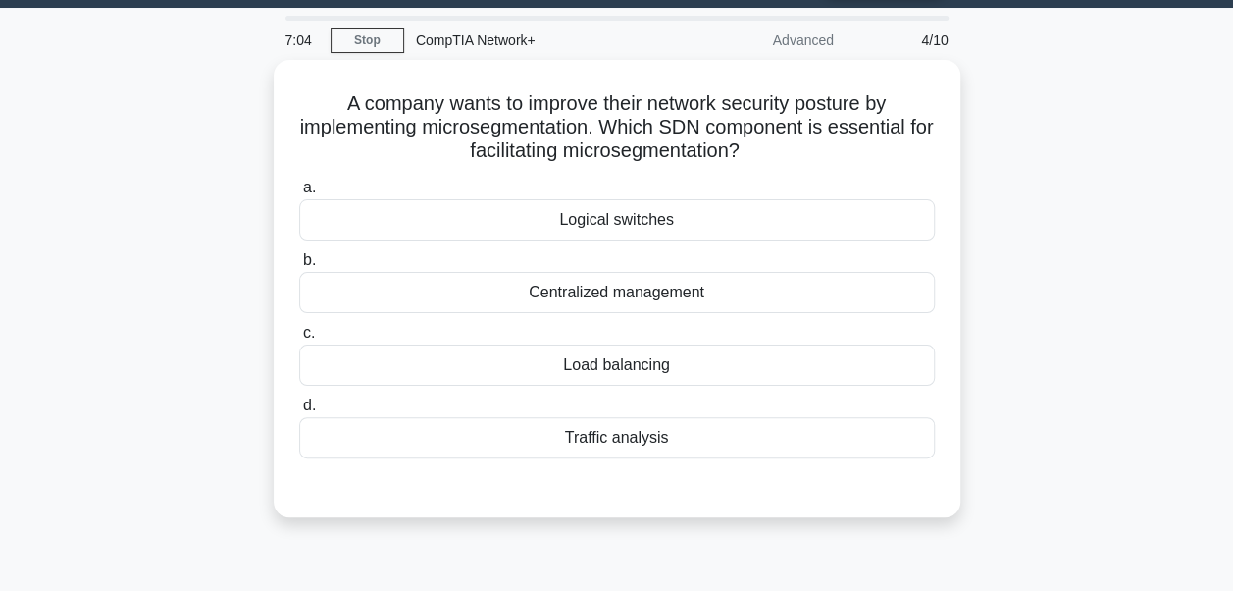
scroll to position [49, 0]
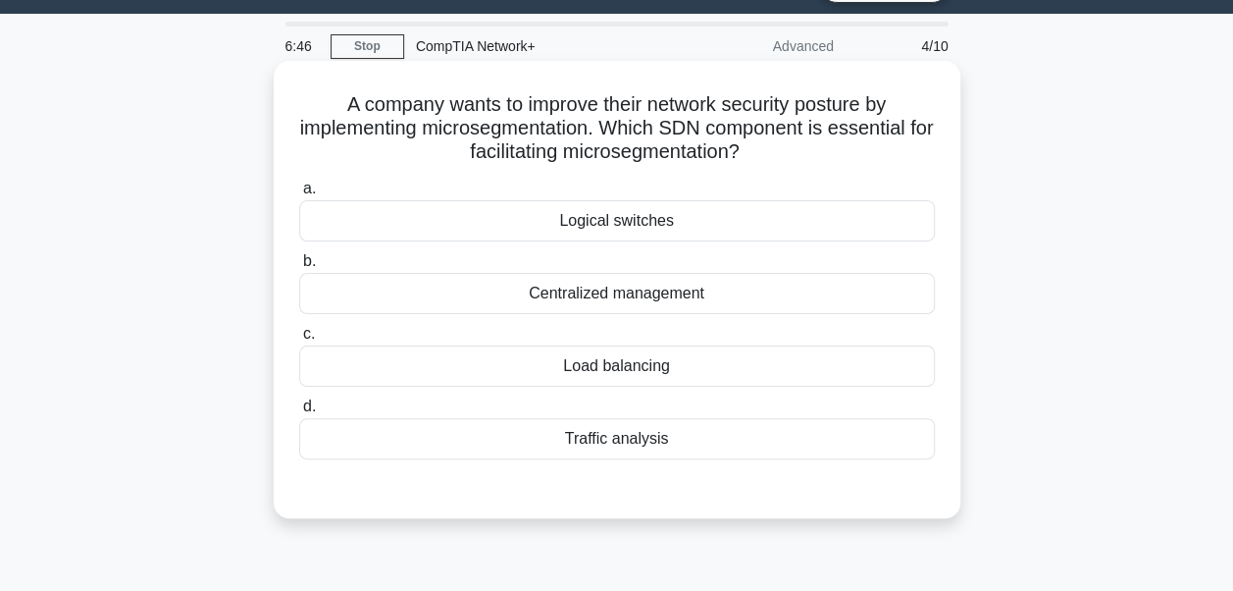
click at [640, 216] on div "Logical switches" at bounding box center [617, 220] width 636 height 41
click at [299, 195] on input "a. Logical switches" at bounding box center [299, 188] width 0 height 13
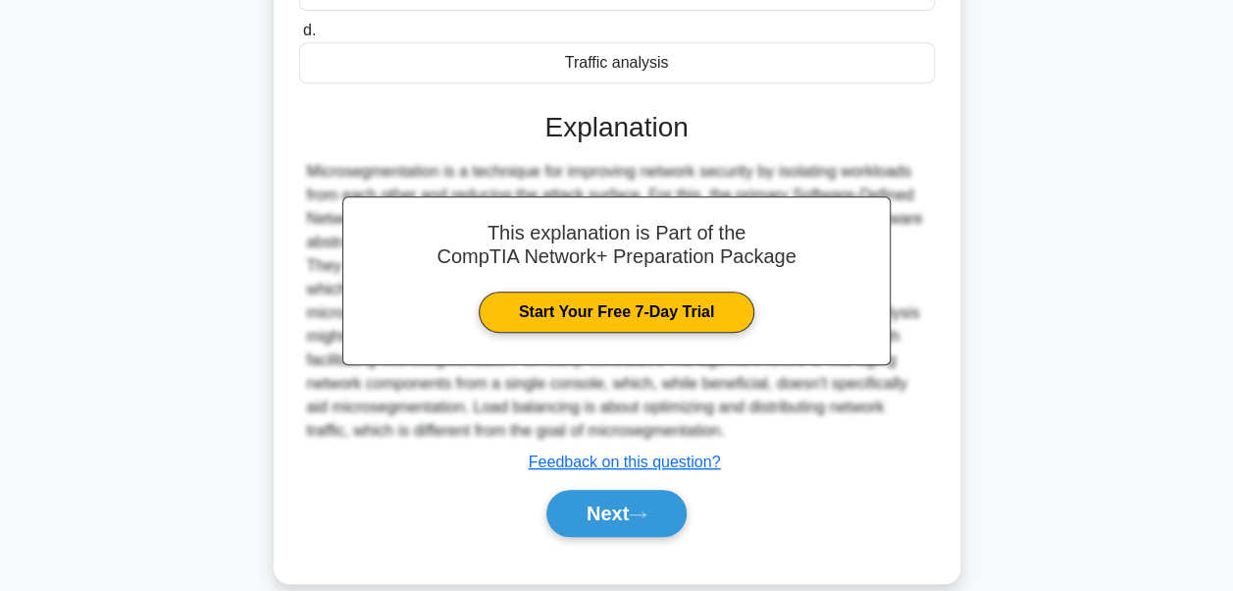
scroll to position [453, 0]
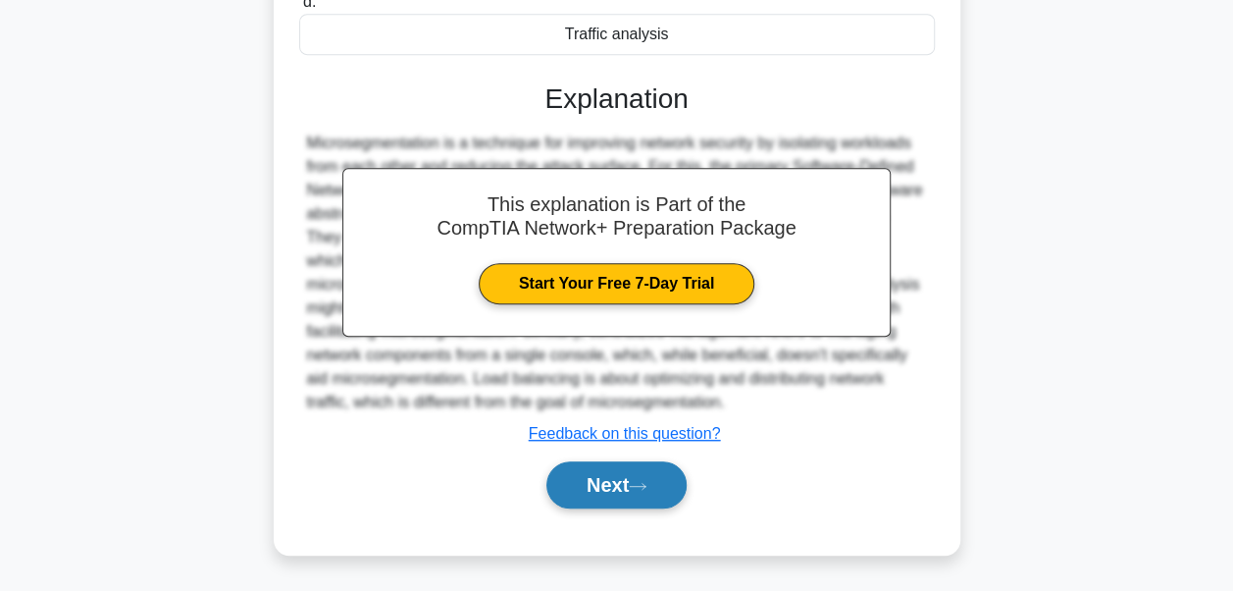
click at [630, 475] on button "Next" at bounding box center [616, 484] width 140 height 47
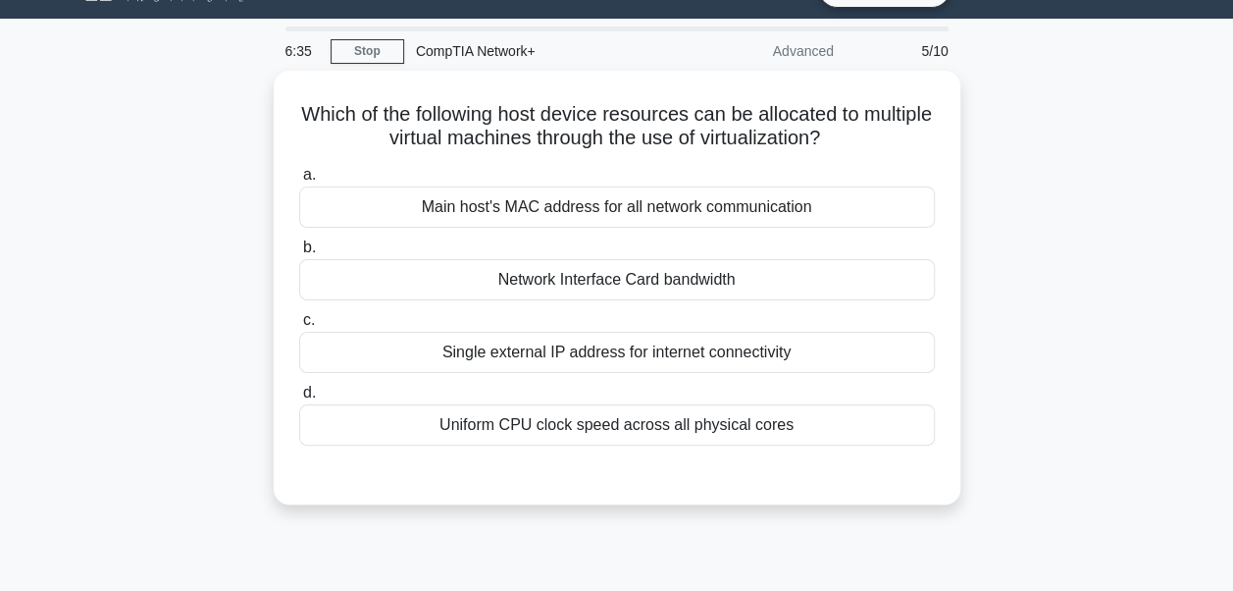
scroll to position [33, 0]
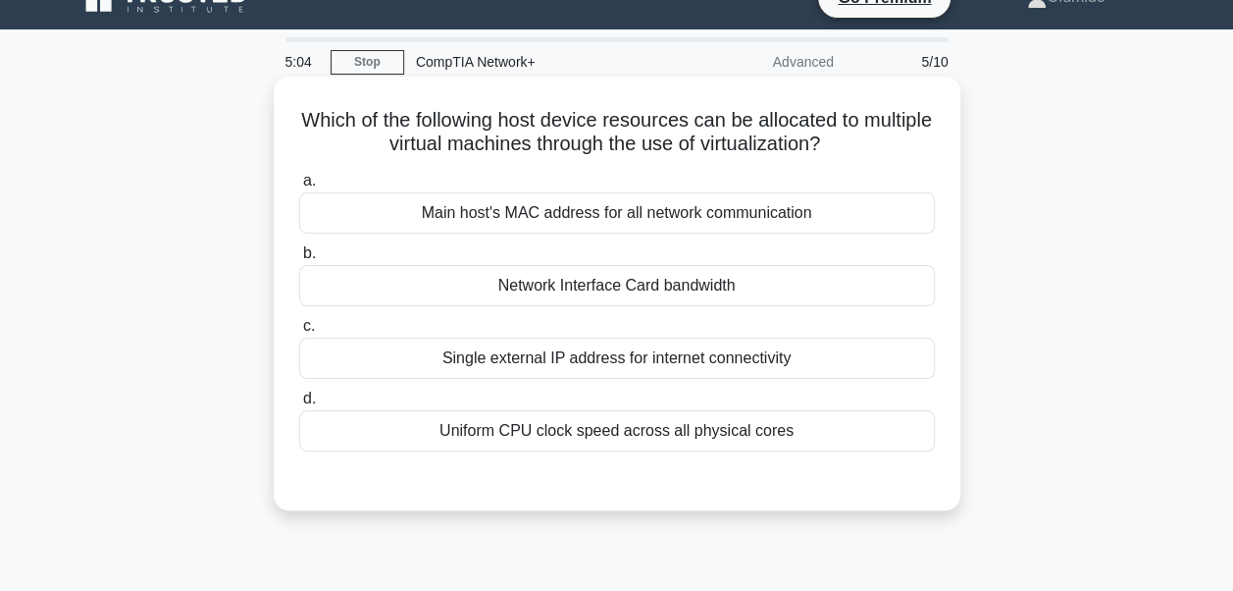
click at [624, 214] on div "Main host's MAC address for all network communication" at bounding box center [617, 212] width 636 height 41
click at [299, 187] on input "a. Main host's MAC address for all network communication" at bounding box center [299, 181] width 0 height 13
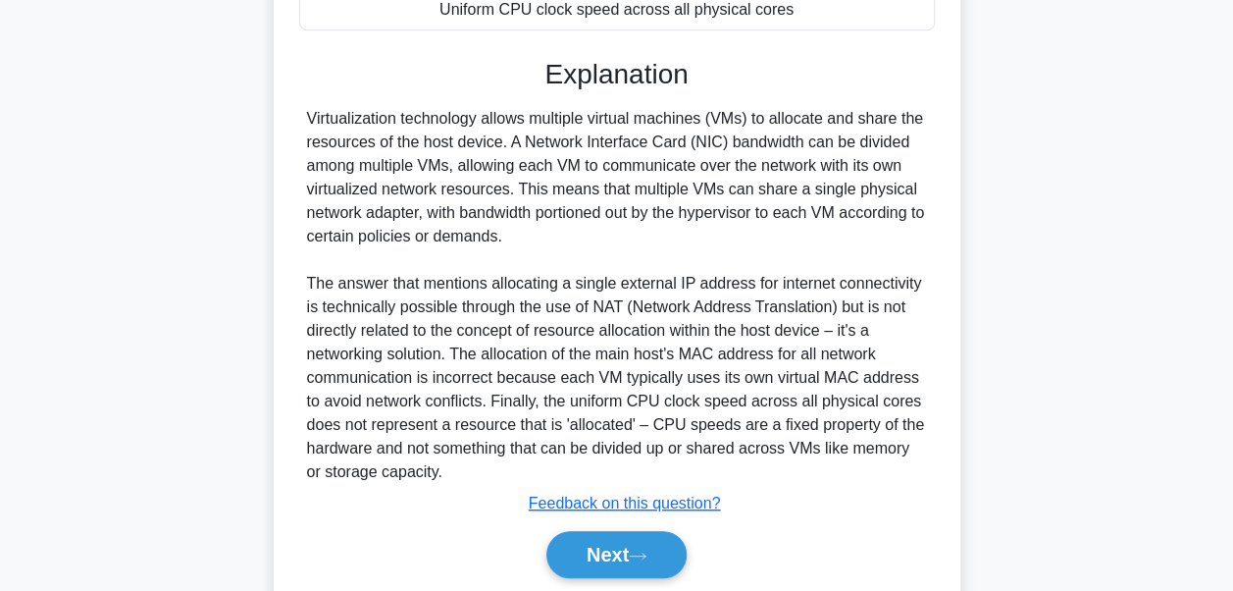
scroll to position [525, 0]
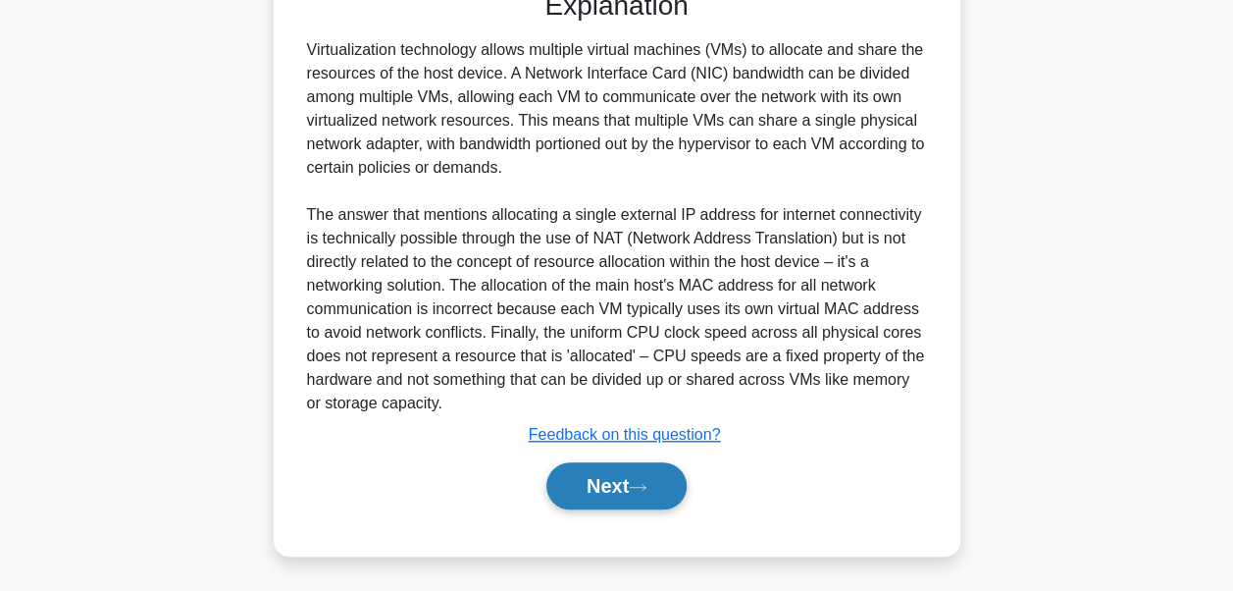
click at [616, 479] on button "Next" at bounding box center [616, 485] width 140 height 47
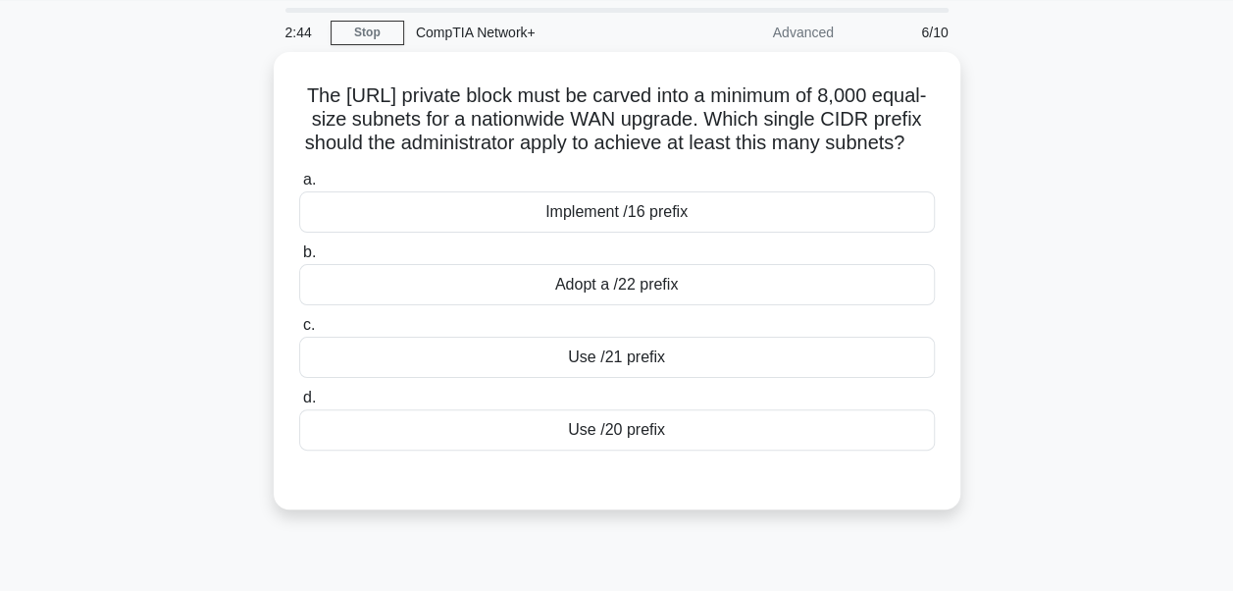
scroll to position [75, 0]
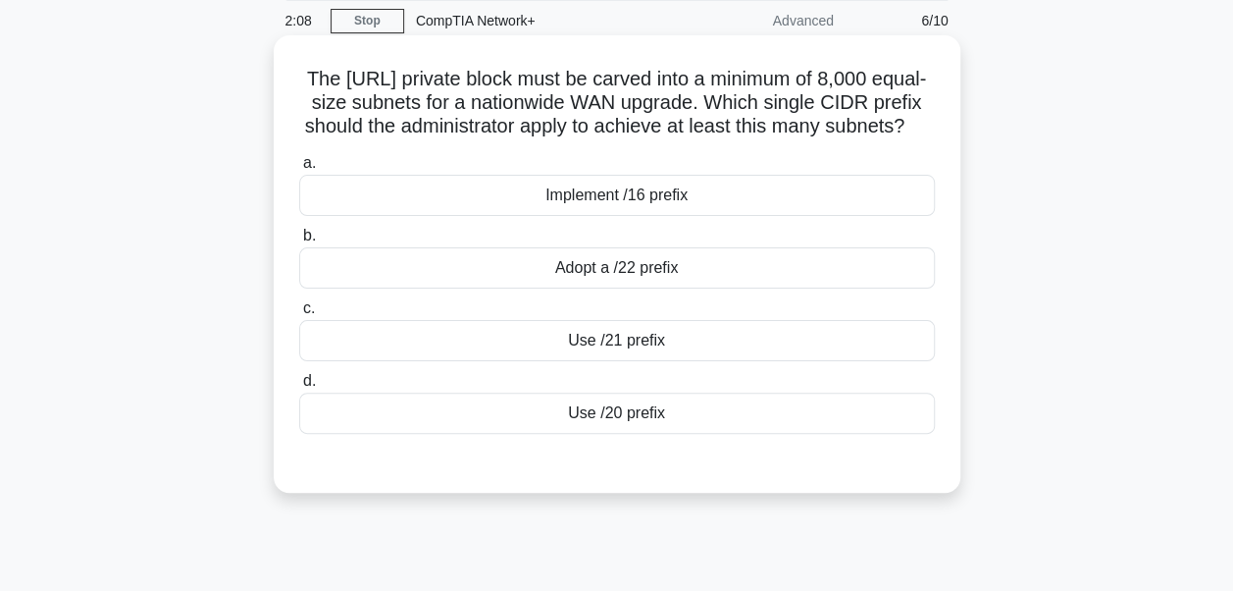
click at [736, 214] on div "Implement /16 prefix" at bounding box center [617, 195] width 636 height 41
click at [299, 170] on input "a. Implement /16 prefix" at bounding box center [299, 163] width 0 height 13
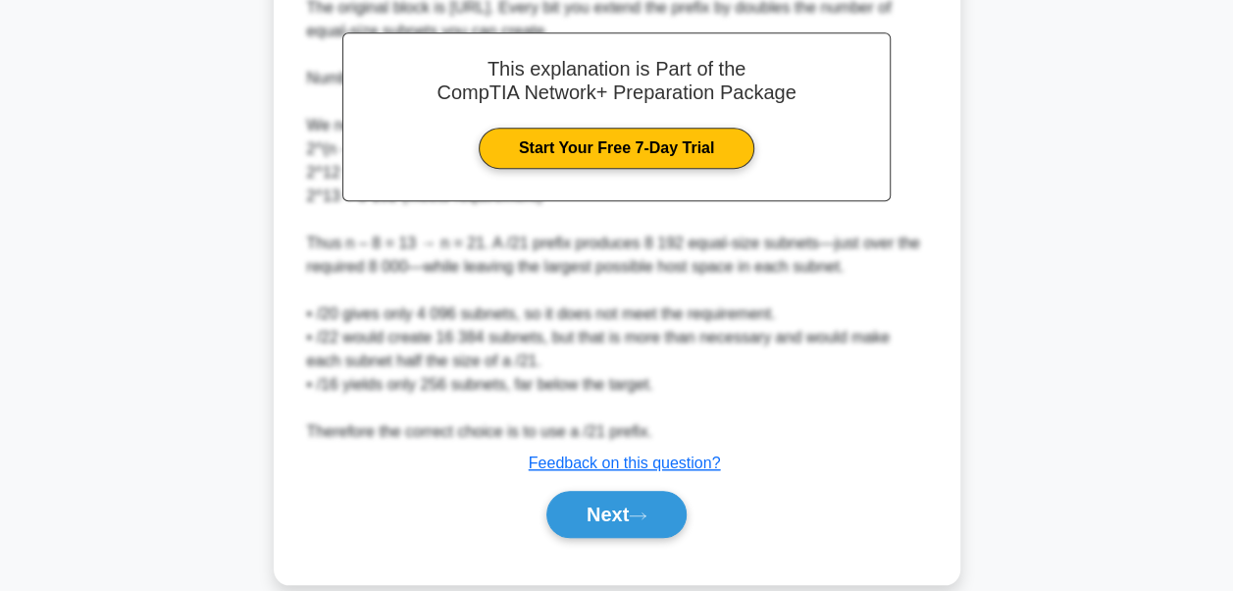
scroll to position [643, 0]
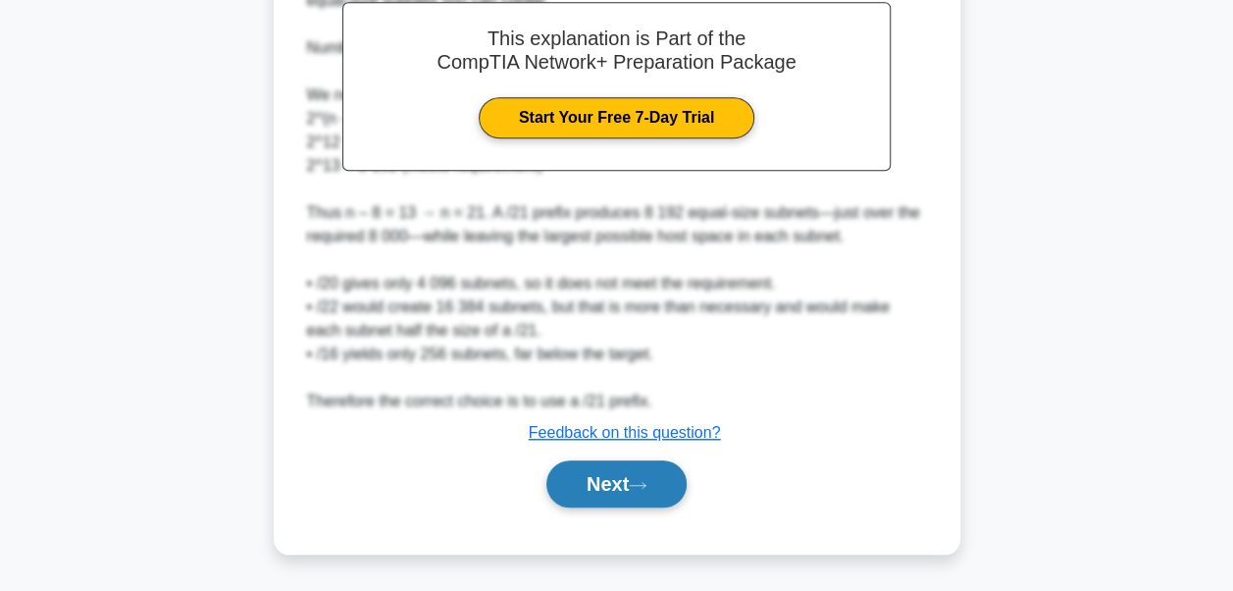
click at [629, 474] on button "Next" at bounding box center [616, 483] width 140 height 47
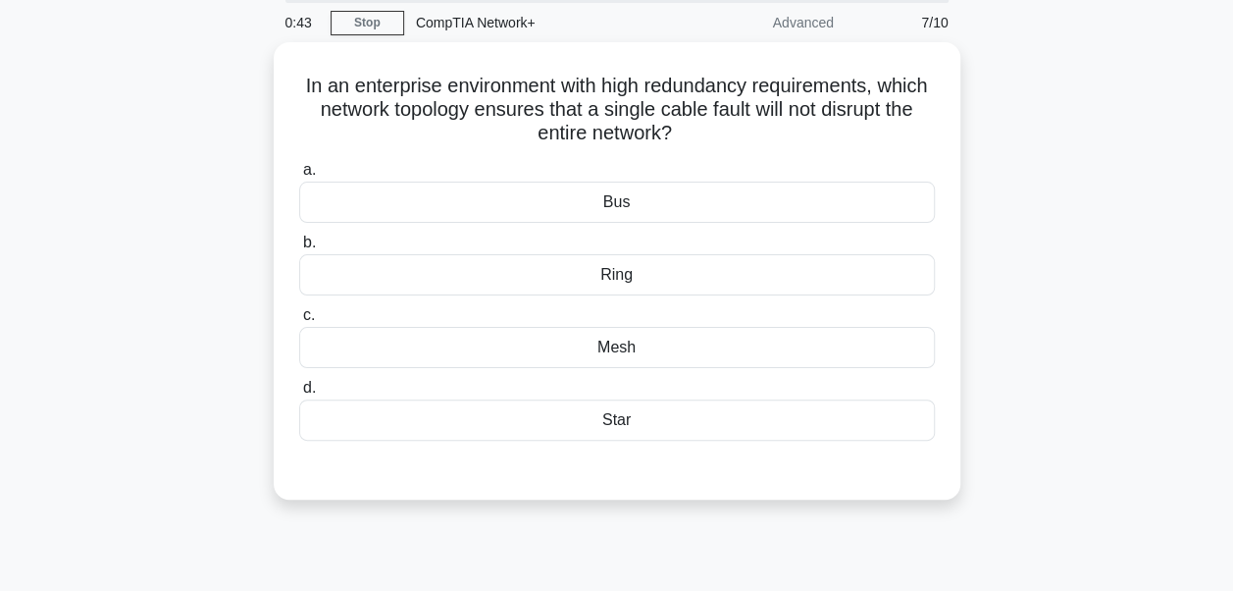
scroll to position [51, 0]
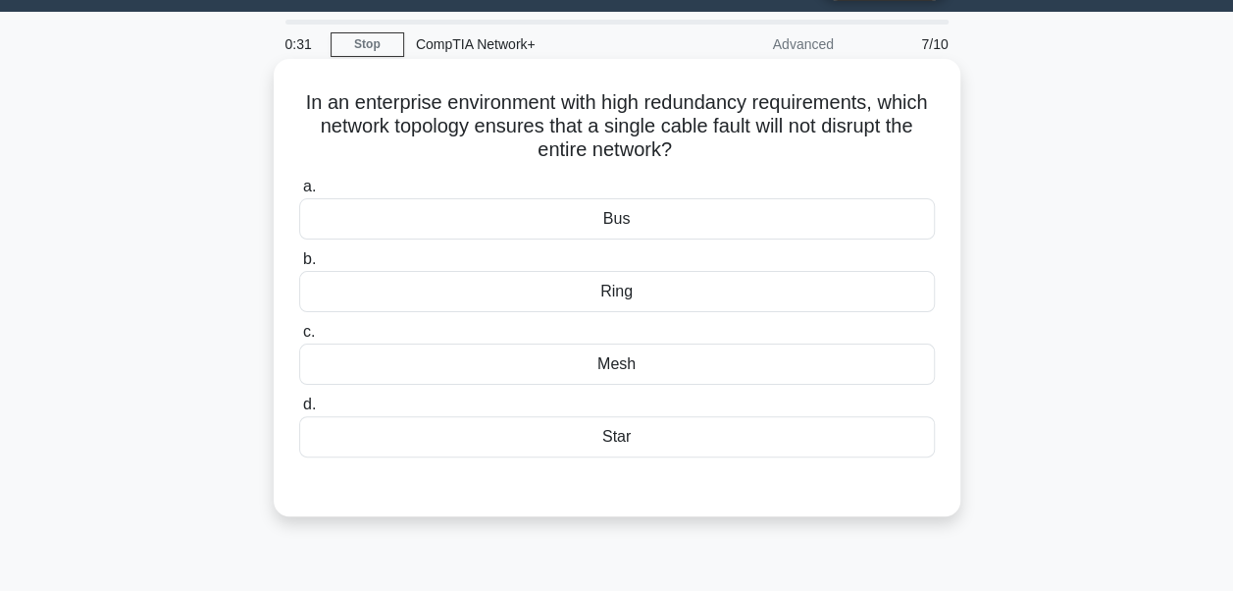
click at [628, 367] on div "Mesh" at bounding box center [617, 363] width 636 height 41
click at [299, 338] on input "c. Mesh" at bounding box center [299, 332] width 0 height 13
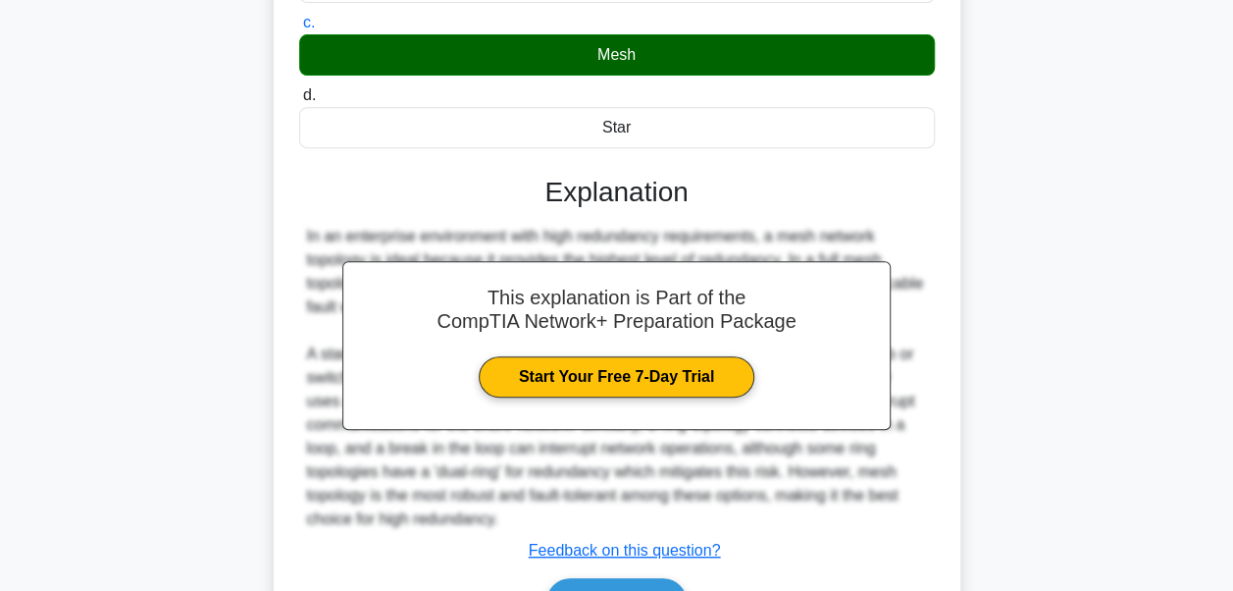
scroll to position [475, 0]
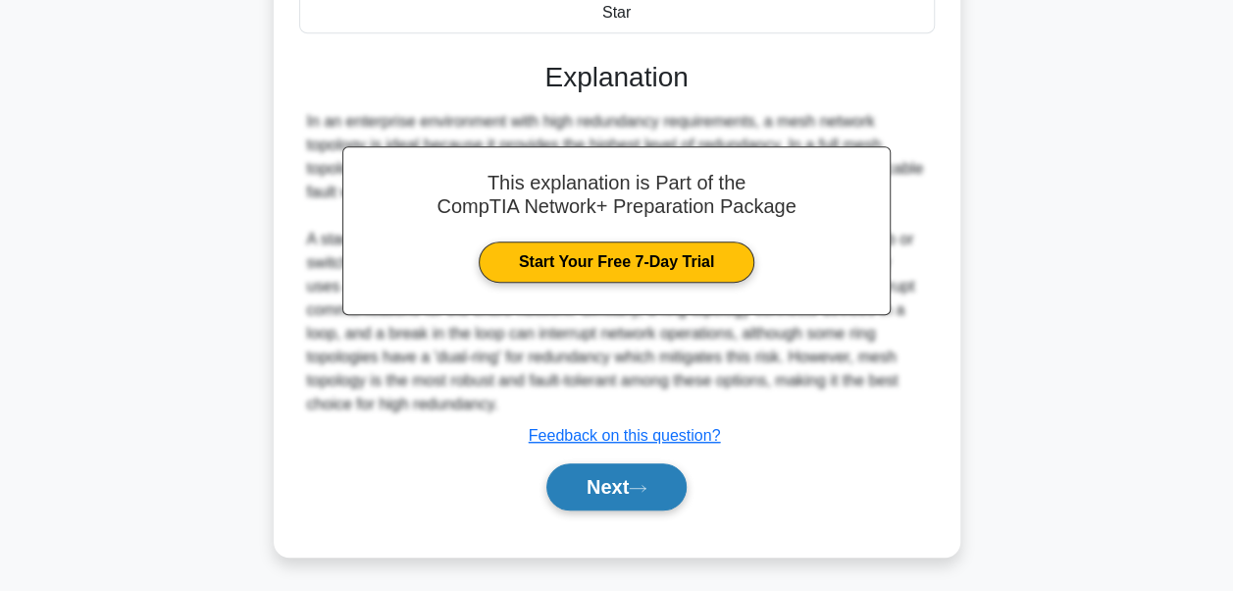
click at [625, 485] on button "Next" at bounding box center [616, 486] width 140 height 47
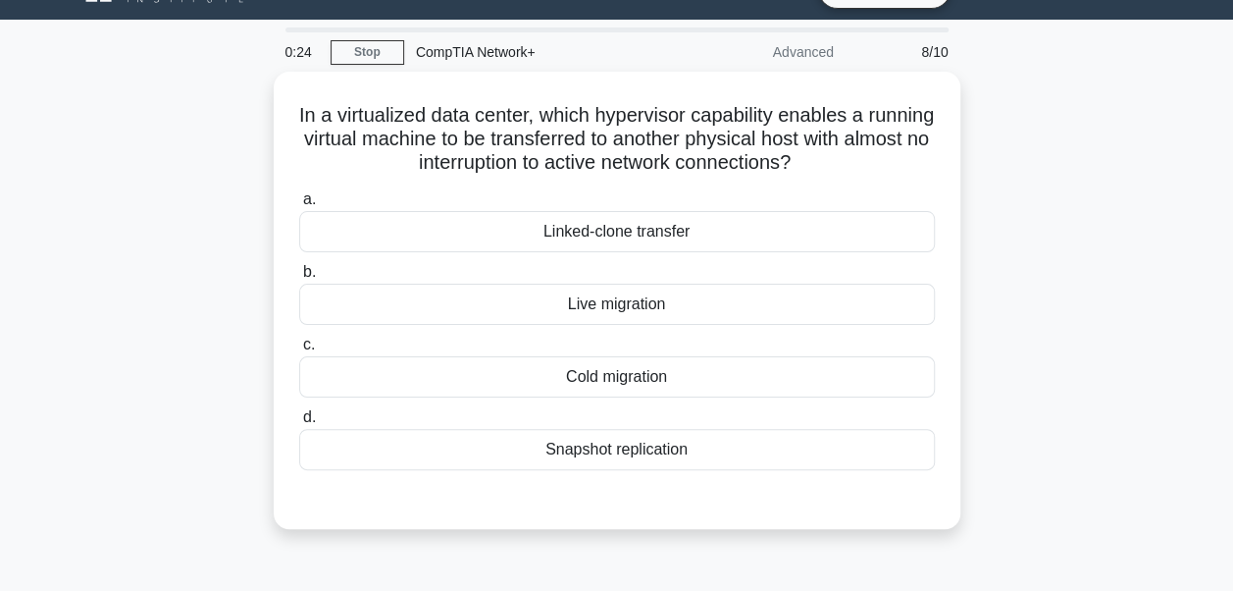
scroll to position [44, 0]
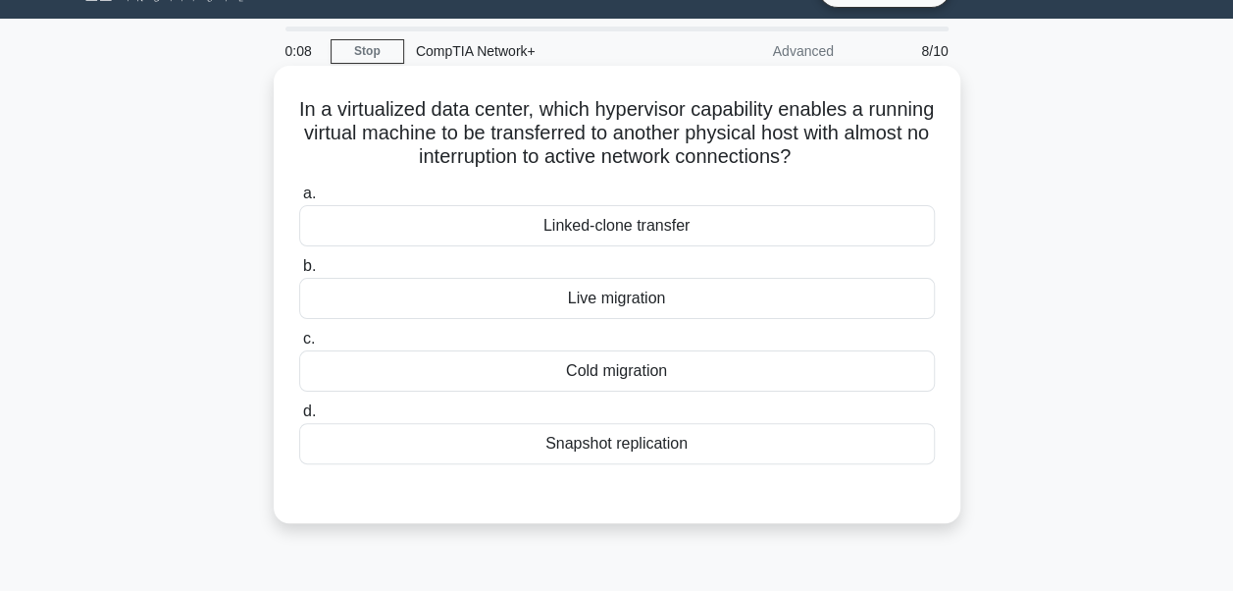
click at [640, 232] on div "Linked-clone transfer" at bounding box center [617, 225] width 636 height 41
click at [299, 200] on input "a. Linked-clone transfer" at bounding box center [299, 193] width 0 height 13
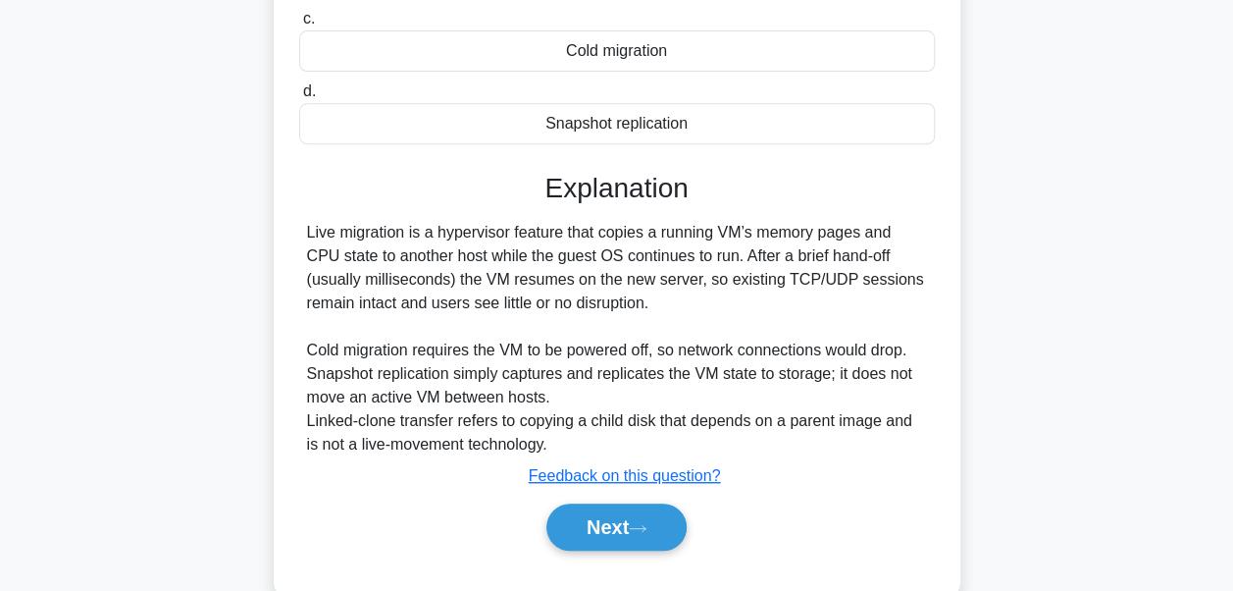
scroll to position [374, 0]
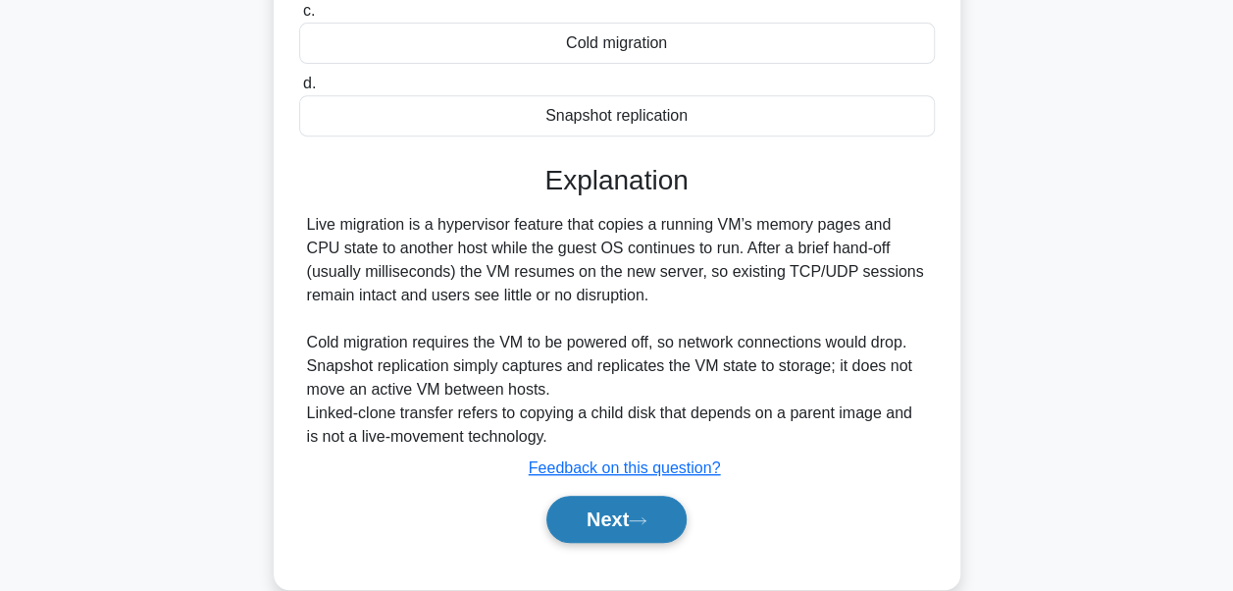
click at [647, 511] on button "Next" at bounding box center [616, 518] width 140 height 47
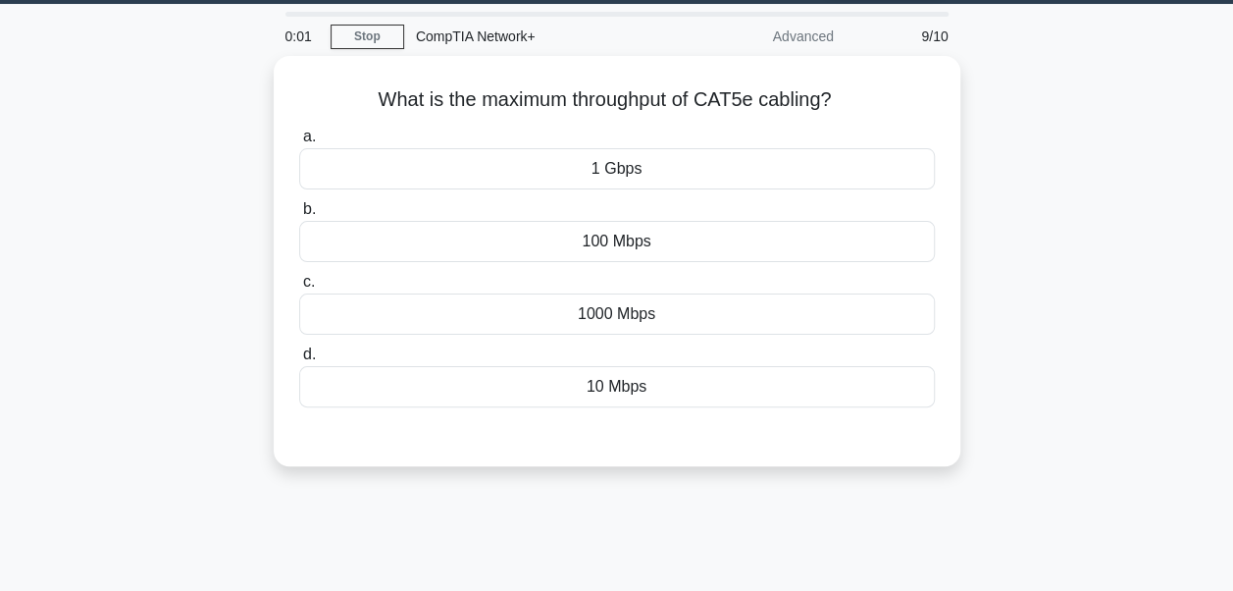
scroll to position [52, 0]
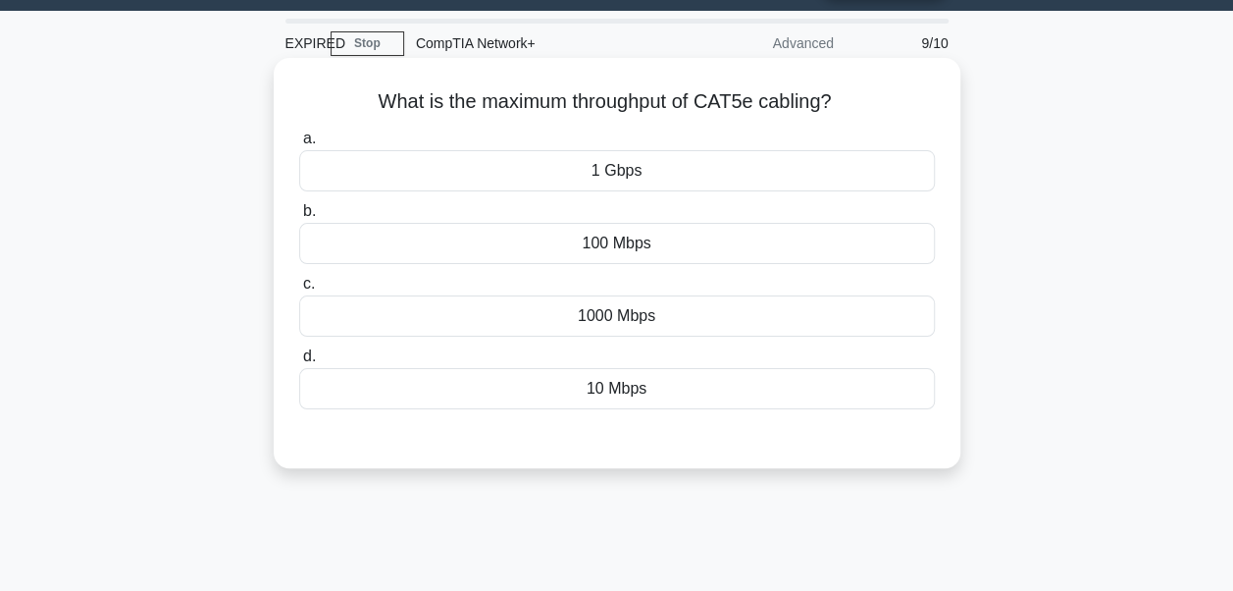
click at [608, 250] on div "100 Mbps" at bounding box center [617, 243] width 636 height 41
click at [299, 218] on input "b. 100 Mbps" at bounding box center [299, 211] width 0 height 13
